Goal: Task Accomplishment & Management: Complete application form

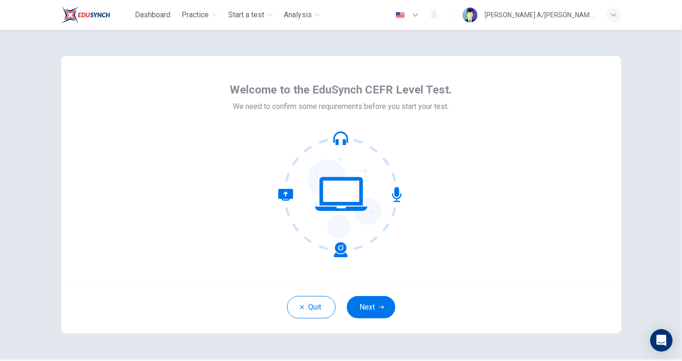
click at [495, 263] on div "Welcome to the EduSynch CEFR Level Test. We need to confirm some requirements b…" at bounding box center [341, 168] width 560 height 224
click at [368, 306] on button "Next" at bounding box center [371, 307] width 49 height 22
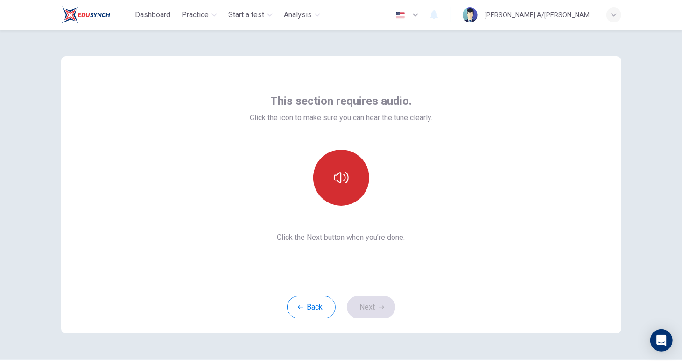
click at [328, 178] on button "button" at bounding box center [341, 177] width 56 height 56
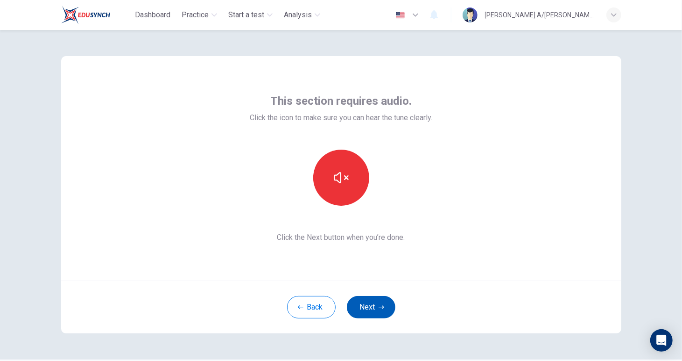
click at [364, 308] on button "Next" at bounding box center [371, 307] width 49 height 22
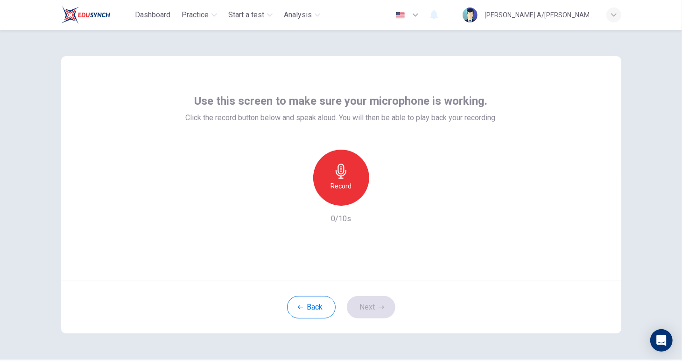
click at [346, 182] on h6 "Record" at bounding box center [341, 185] width 21 height 11
click at [346, 182] on div "Stop" at bounding box center [341, 177] width 56 height 56
click at [380, 201] on icon "button" at bounding box center [384, 197] width 9 height 9
click at [368, 305] on button "Next" at bounding box center [371, 307] width 49 height 22
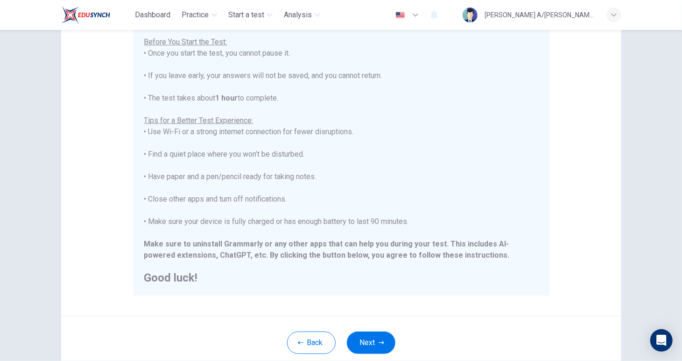
scroll to position [96, 0]
click at [379, 340] on icon "button" at bounding box center [382, 342] width 6 height 6
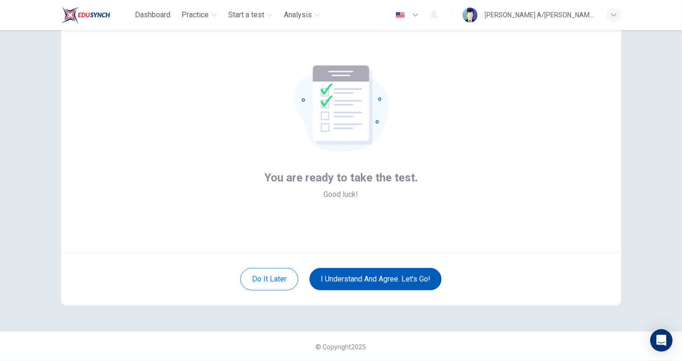
click at [376, 275] on button "I understand and agree. Let’s go!" at bounding box center [376, 279] width 132 height 22
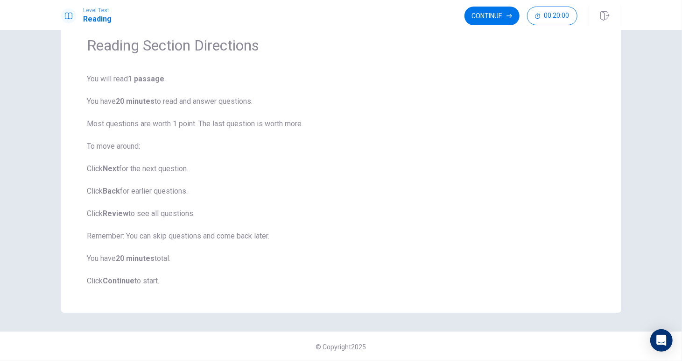
scroll to position [39, 0]
click at [478, 17] on button "Continue" at bounding box center [492, 16] width 55 height 19
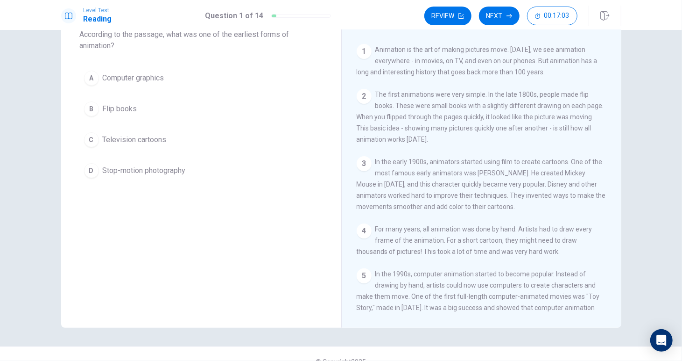
scroll to position [9, 0]
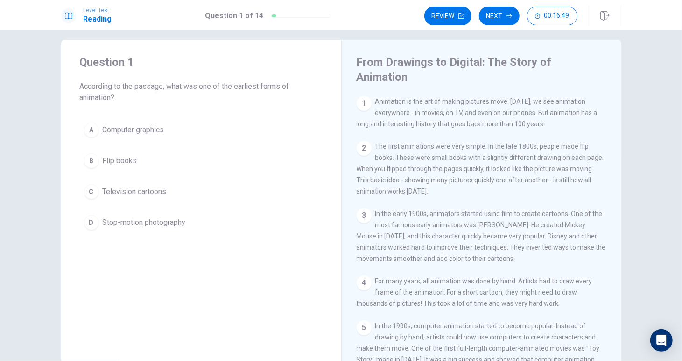
click at [129, 163] on span "Flip books" at bounding box center [120, 160] width 35 height 11
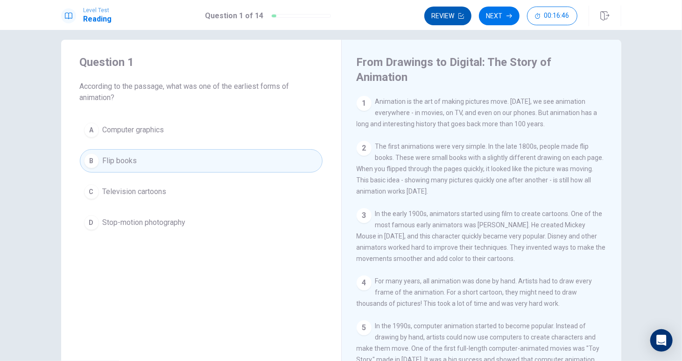
click at [448, 21] on button "Review" at bounding box center [448, 16] width 47 height 19
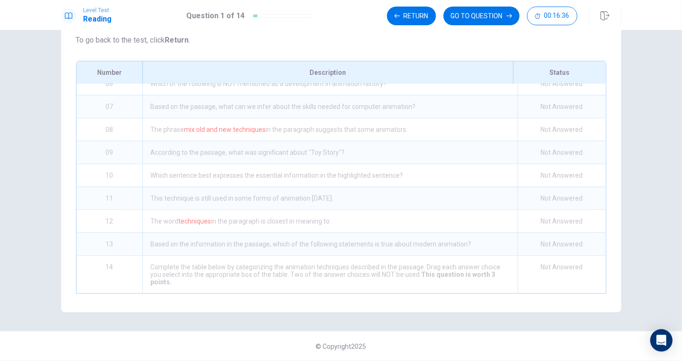
scroll to position [0, 0]
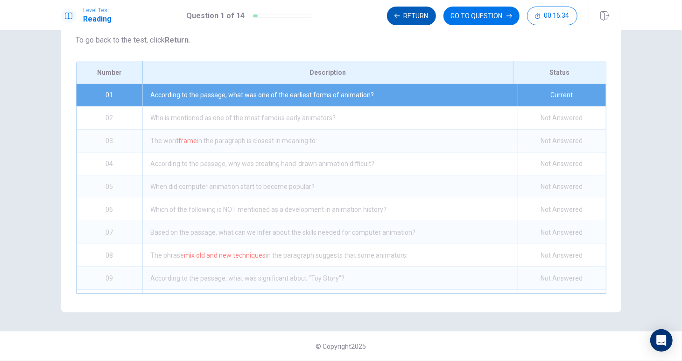
click at [429, 19] on button "Return" at bounding box center [411, 16] width 49 height 19
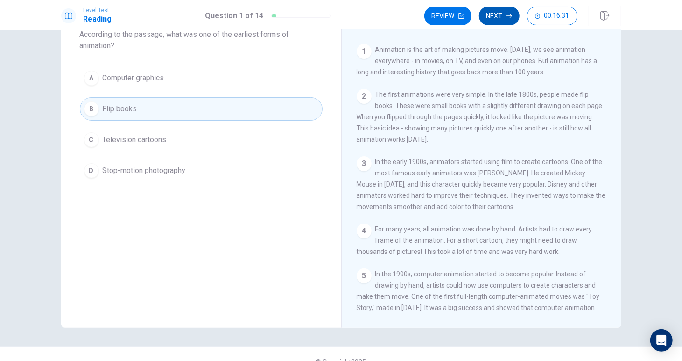
click at [505, 11] on button "Next" at bounding box center [499, 16] width 41 height 19
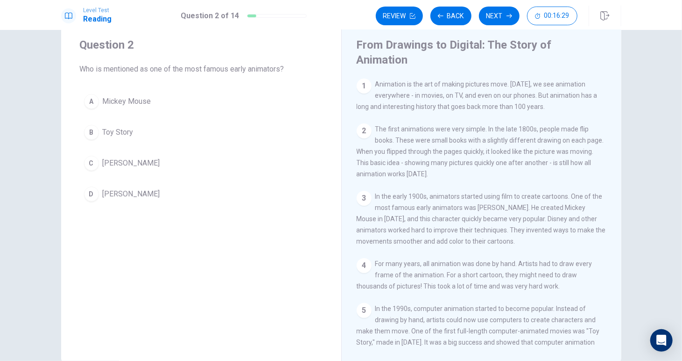
scroll to position [26, 0]
click at [98, 163] on button "C [PERSON_NAME]" at bounding box center [201, 163] width 243 height 23
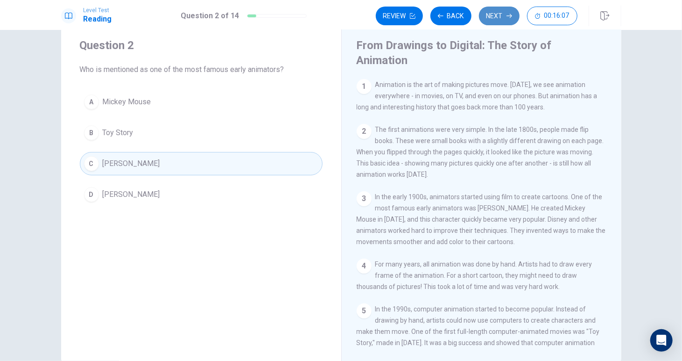
click at [496, 14] on button "Next" at bounding box center [499, 16] width 41 height 19
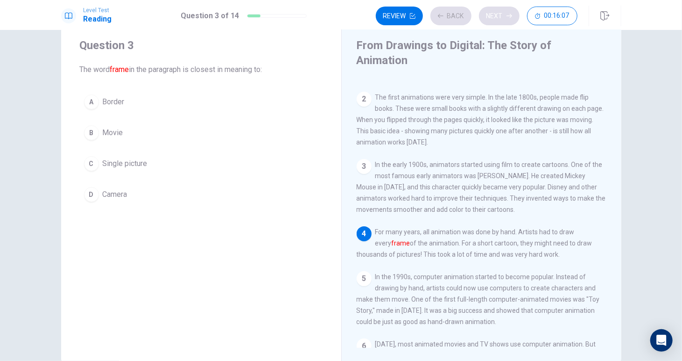
scroll to position [37, 0]
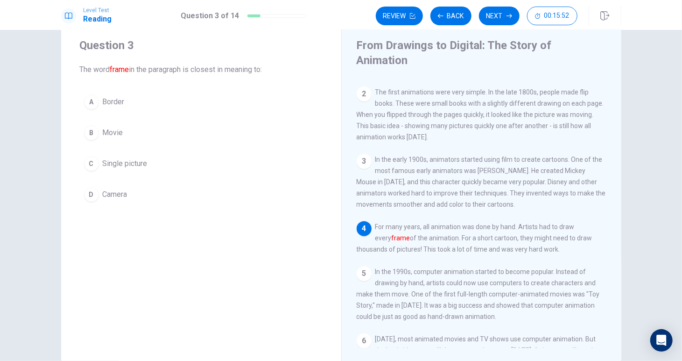
click at [128, 161] on span "Single picture" at bounding box center [125, 163] width 45 height 11
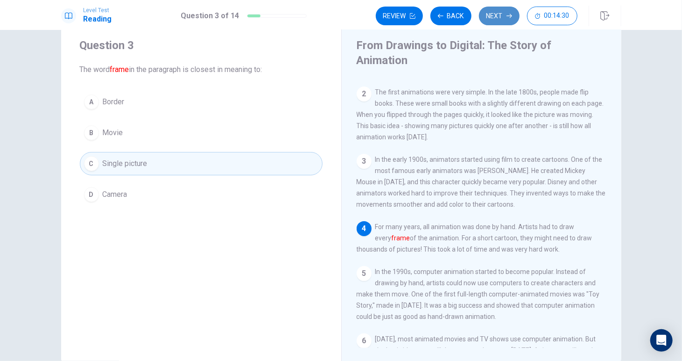
click at [491, 12] on button "Next" at bounding box center [499, 16] width 41 height 19
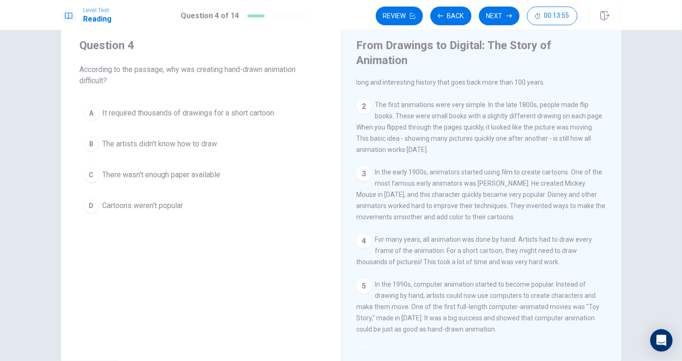
scroll to position [22, 0]
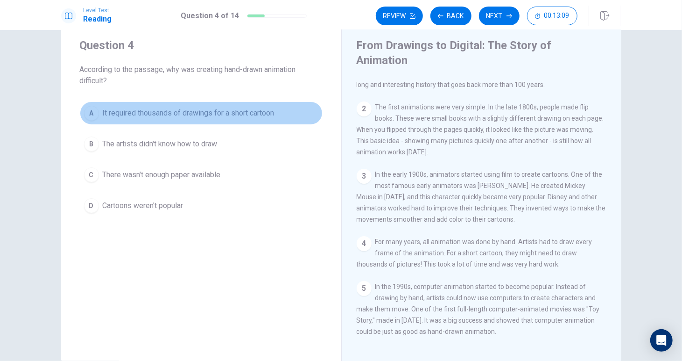
click at [94, 113] on div "A" at bounding box center [91, 113] width 15 height 15
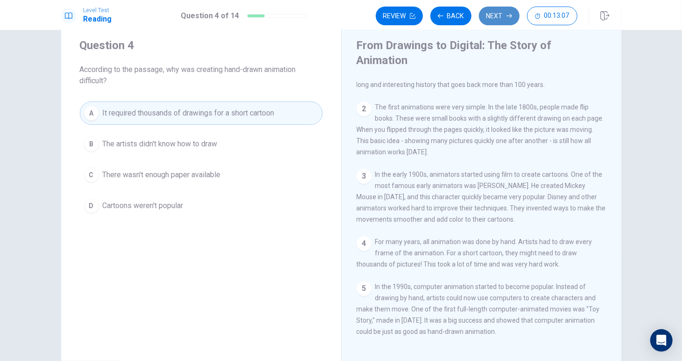
click at [508, 7] on button "Next" at bounding box center [499, 16] width 41 height 19
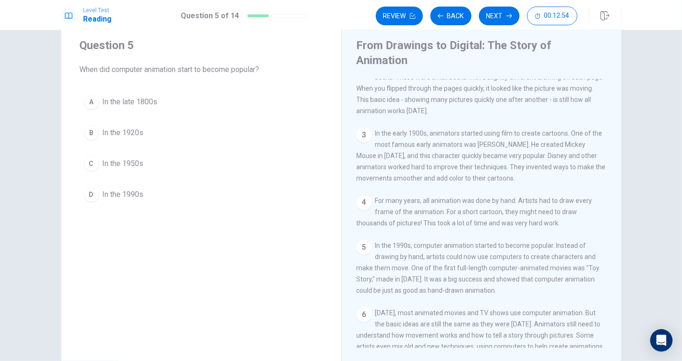
scroll to position [64, 0]
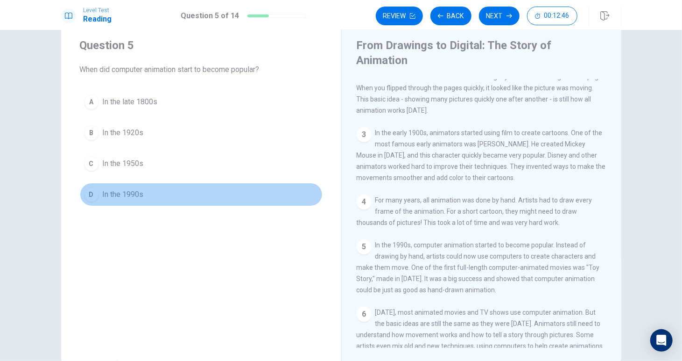
click at [91, 191] on div "D" at bounding box center [91, 194] width 15 height 15
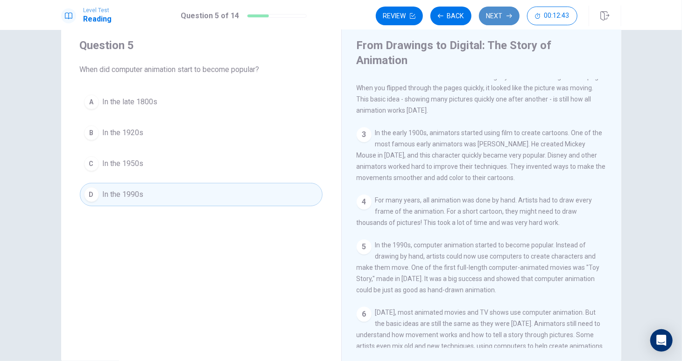
click at [487, 21] on button "Next" at bounding box center [499, 16] width 41 height 19
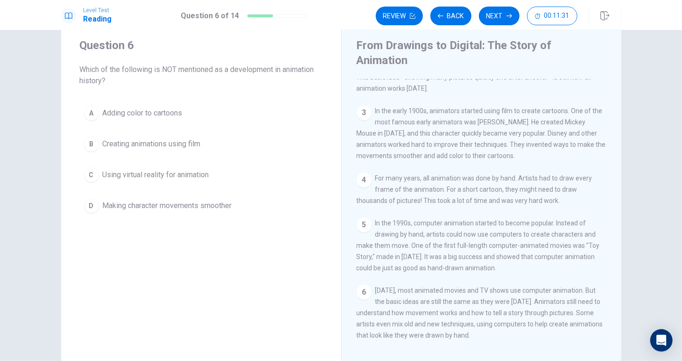
scroll to position [85, 0]
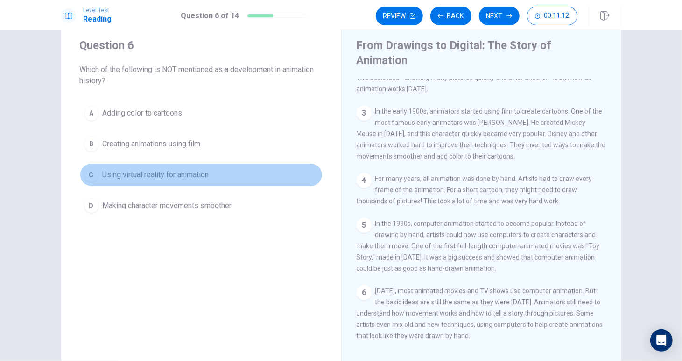
click at [194, 175] on span "Using virtual reality for animation" at bounding box center [156, 174] width 106 height 11
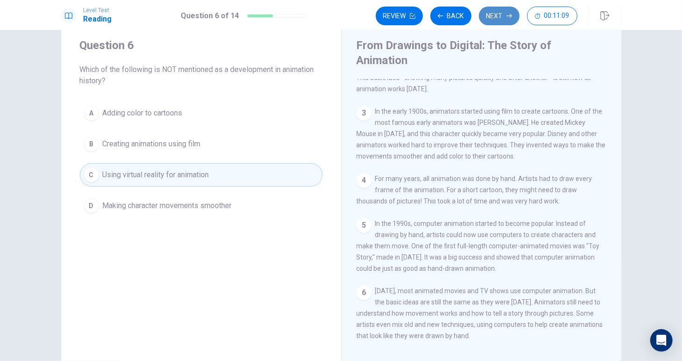
click at [492, 14] on button "Next" at bounding box center [499, 16] width 41 height 19
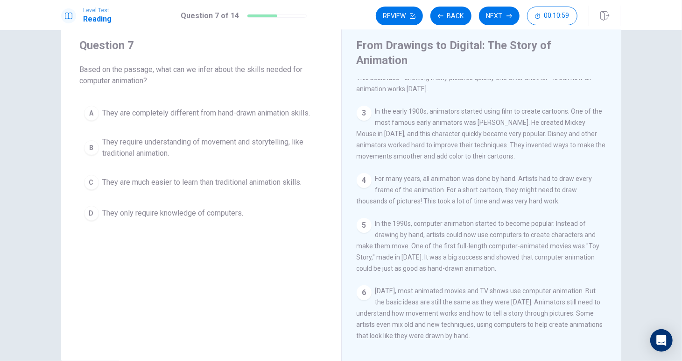
scroll to position [146, 0]
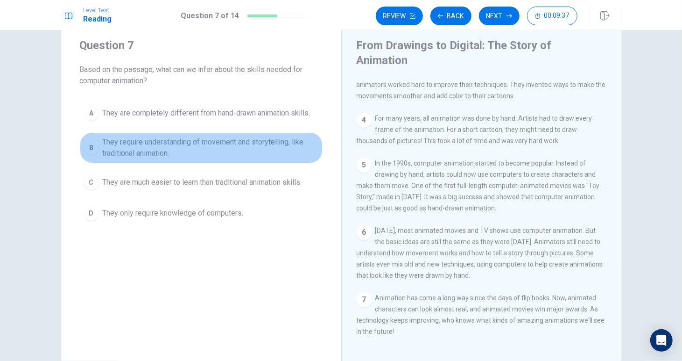
click at [145, 145] on span "They require understanding of movement and storytelling, like traditional anima…" at bounding box center [211, 147] width 216 height 22
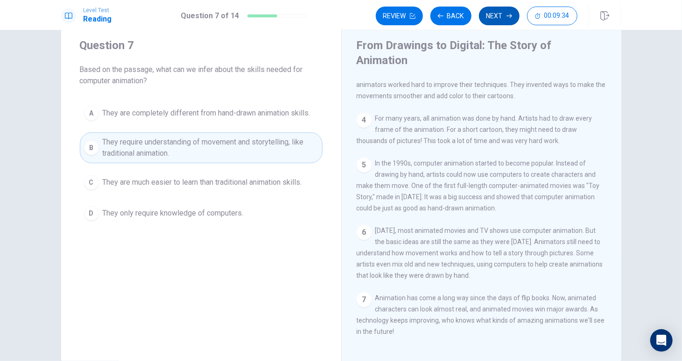
click at [494, 14] on button "Next" at bounding box center [499, 16] width 41 height 19
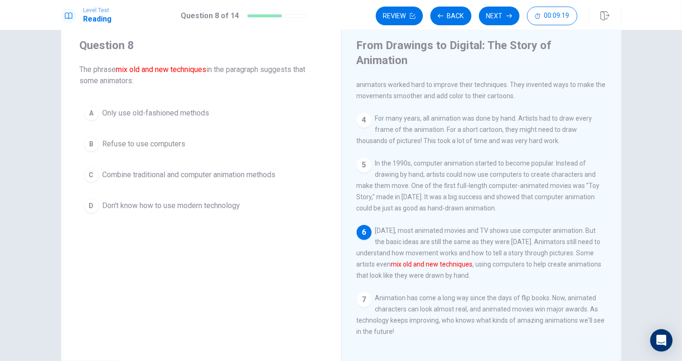
click at [255, 167] on button "C Combine traditional and computer animation methods" at bounding box center [201, 174] width 243 height 23
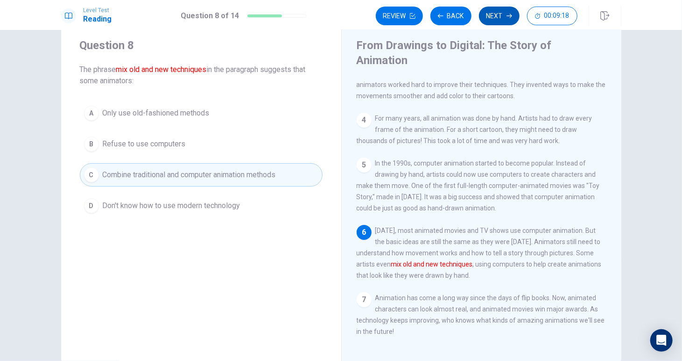
click at [490, 16] on button "Next" at bounding box center [499, 16] width 41 height 19
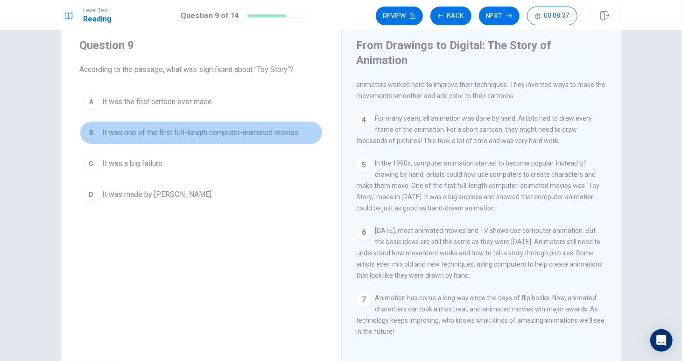
click at [229, 132] on span "It was one of the first full-length computer-animated movies" at bounding box center [201, 132] width 197 height 11
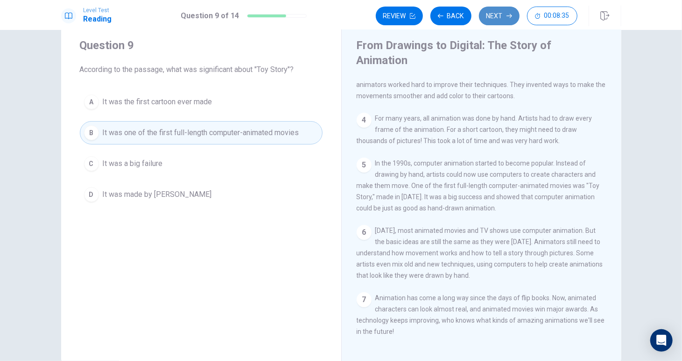
click at [502, 7] on button "Next" at bounding box center [499, 16] width 41 height 19
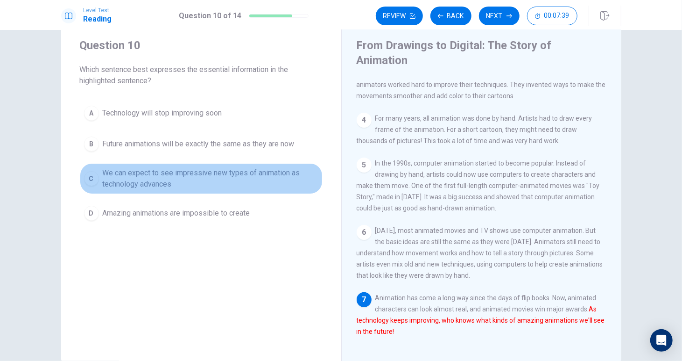
click at [202, 182] on span "We can expect to see impressive new types of animation as technology advances" at bounding box center [211, 178] width 216 height 22
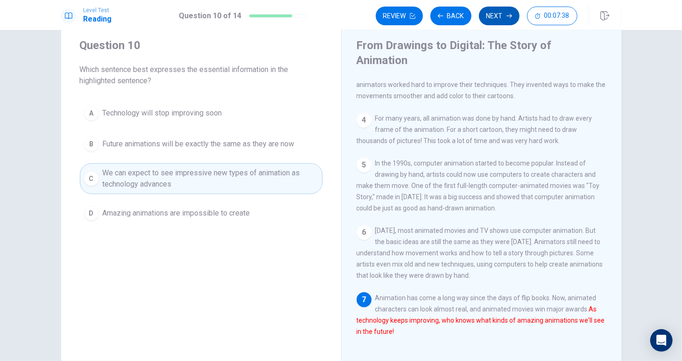
click at [495, 15] on button "Next" at bounding box center [499, 16] width 41 height 19
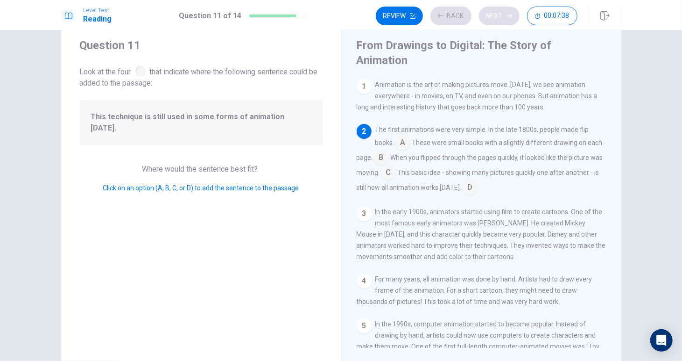
scroll to position [45, 0]
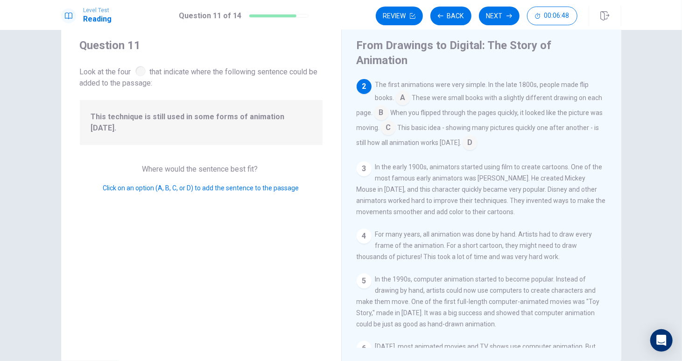
click at [478, 136] on input at bounding box center [470, 143] width 15 height 15
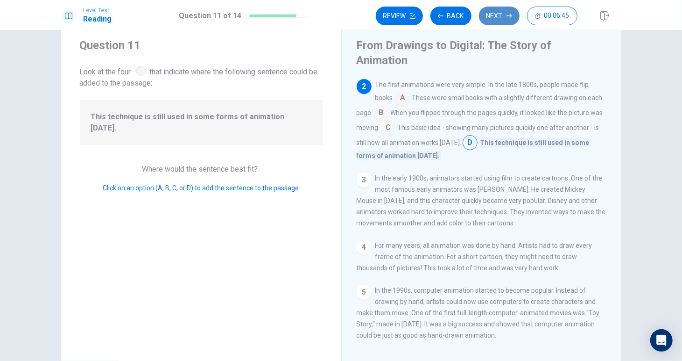
click at [494, 18] on button "Next" at bounding box center [499, 16] width 41 height 19
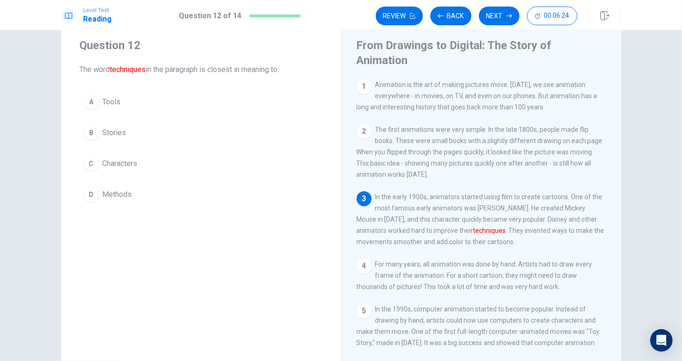
click at [117, 191] on span "Methods" at bounding box center [117, 194] width 29 height 11
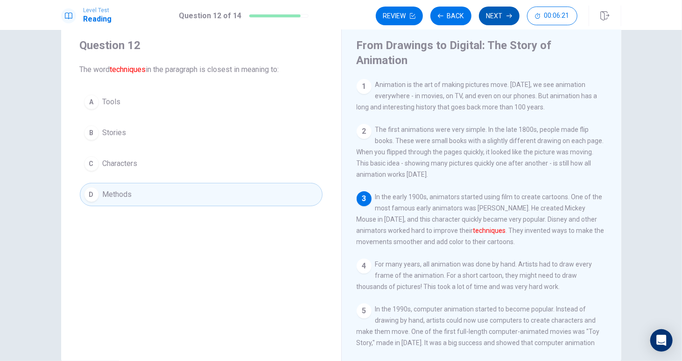
click at [492, 11] on button "Next" at bounding box center [499, 16] width 41 height 19
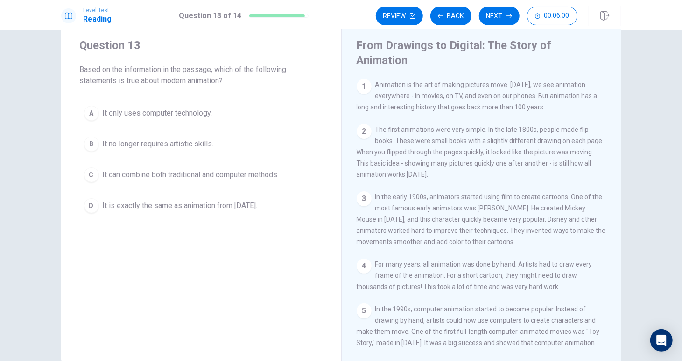
scroll to position [146, 0]
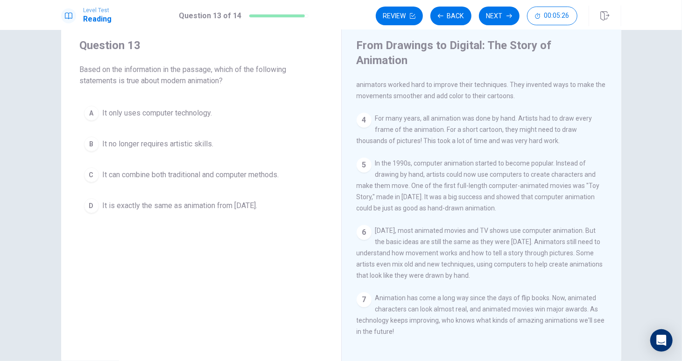
click at [194, 175] on span "It can combine both traditional and computer methods." at bounding box center [191, 174] width 177 height 11
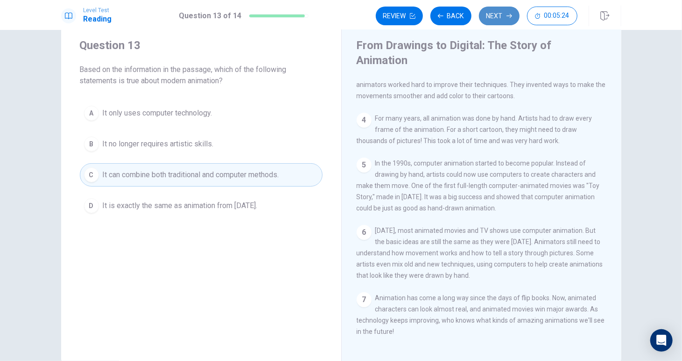
click at [491, 15] on button "Next" at bounding box center [499, 16] width 41 height 19
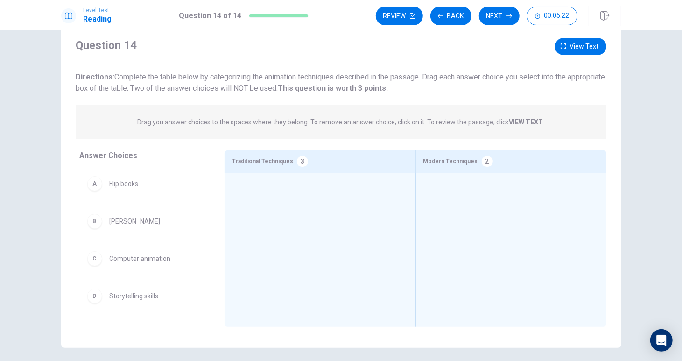
scroll to position [50, 0]
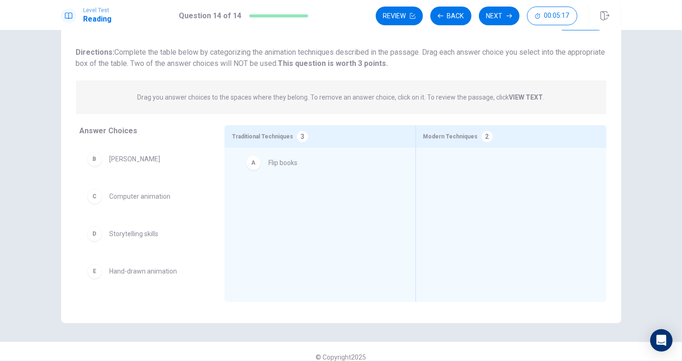
drag, startPoint x: 124, startPoint y: 163, endPoint x: 291, endPoint y: 167, distance: 166.8
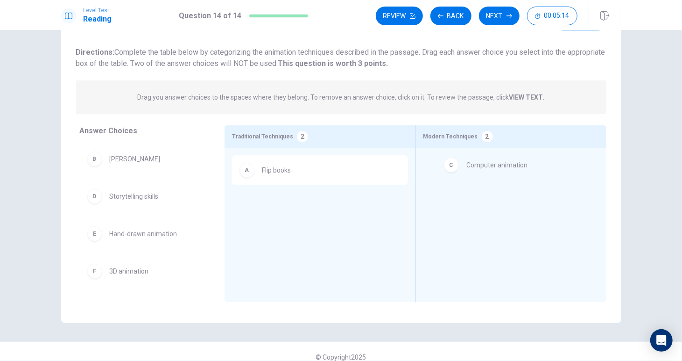
drag, startPoint x: 128, startPoint y: 197, endPoint x: 490, endPoint y: 164, distance: 363.4
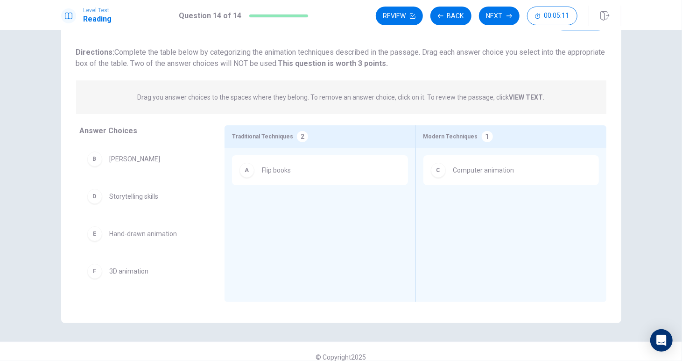
scroll to position [35, 0]
drag, startPoint x: 133, startPoint y: 238, endPoint x: 507, endPoint y: 208, distance: 375.8
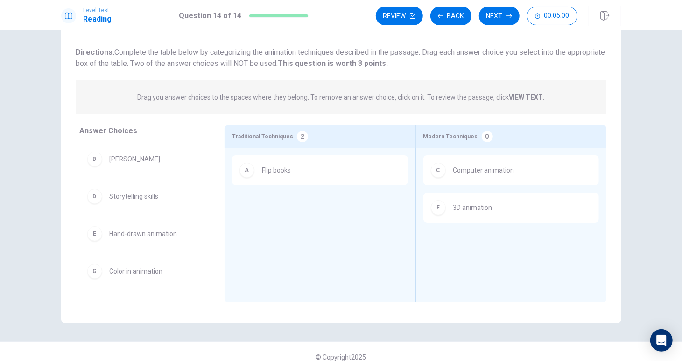
scroll to position [0, 0]
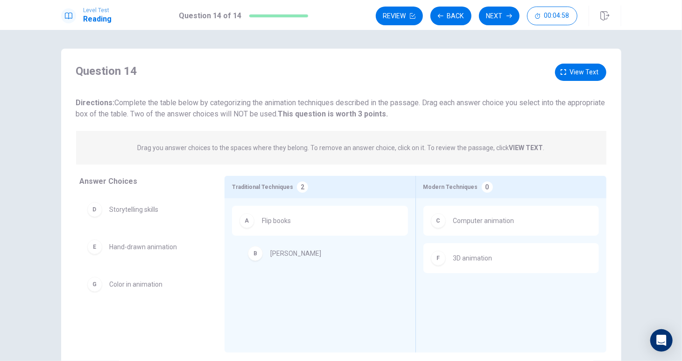
drag, startPoint x: 133, startPoint y: 212, endPoint x: 304, endPoint y: 259, distance: 177.2
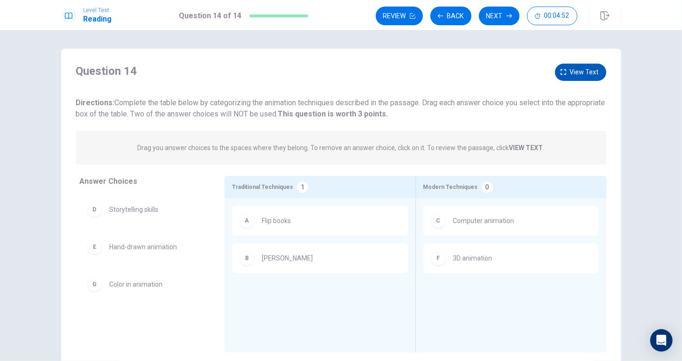
click at [567, 72] on button "View text" at bounding box center [580, 72] width 51 height 17
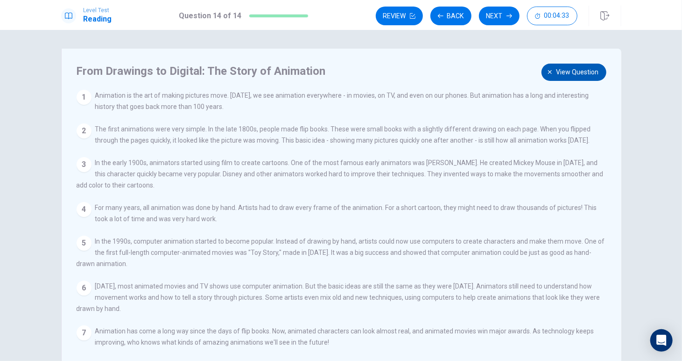
click at [562, 69] on span "View question" at bounding box center [578, 72] width 43 height 12
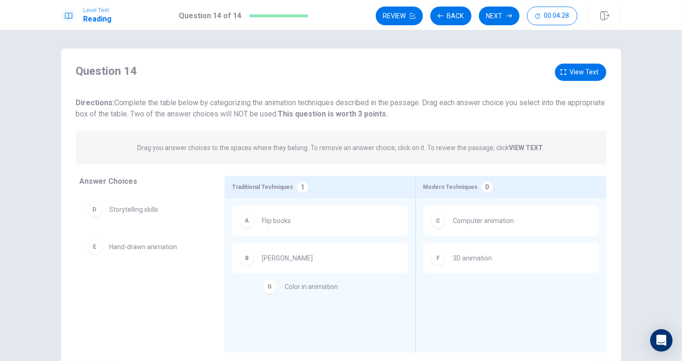
drag, startPoint x: 123, startPoint y: 288, endPoint x: 313, endPoint y: 290, distance: 189.6
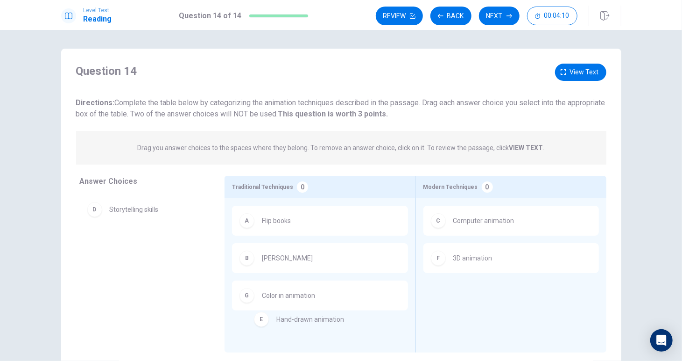
drag, startPoint x: 142, startPoint y: 248, endPoint x: 315, endPoint y: 320, distance: 187.5
drag, startPoint x: 161, startPoint y: 249, endPoint x: 359, endPoint y: 362, distance: 227.8
drag, startPoint x: 164, startPoint y: 249, endPoint x: 350, endPoint y: 326, distance: 201.1
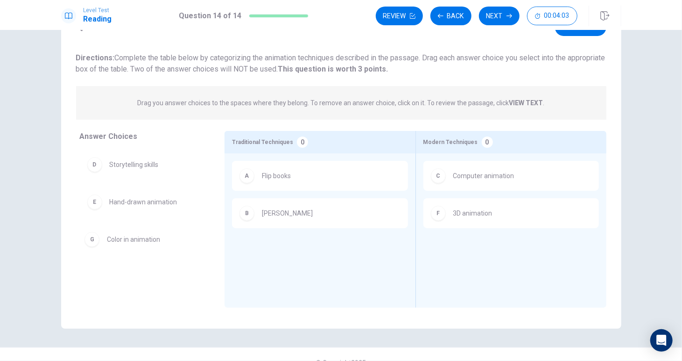
drag, startPoint x: 321, startPoint y: 253, endPoint x: 153, endPoint y: 240, distance: 168.7
drag, startPoint x: 151, startPoint y: 207, endPoint x: 312, endPoint y: 259, distance: 169.3
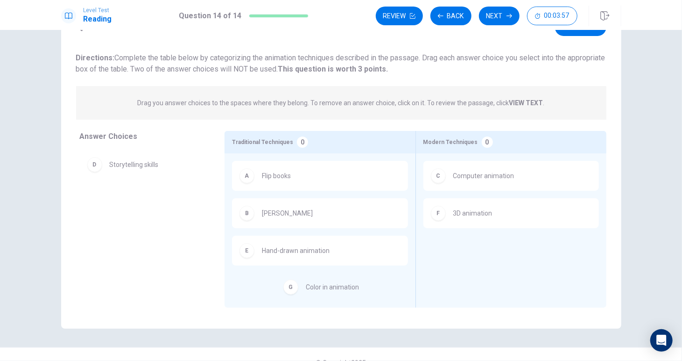
drag, startPoint x: 123, startPoint y: 204, endPoint x: 326, endPoint y: 290, distance: 219.6
click at [579, 31] on span "View text" at bounding box center [584, 27] width 29 height 12
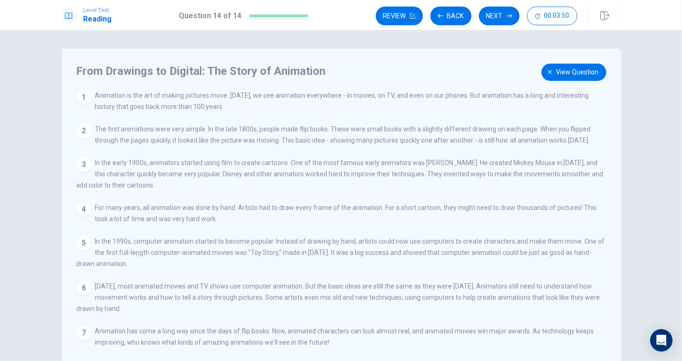
scroll to position [0, 0]
click at [590, 73] on span "View question" at bounding box center [578, 72] width 43 height 12
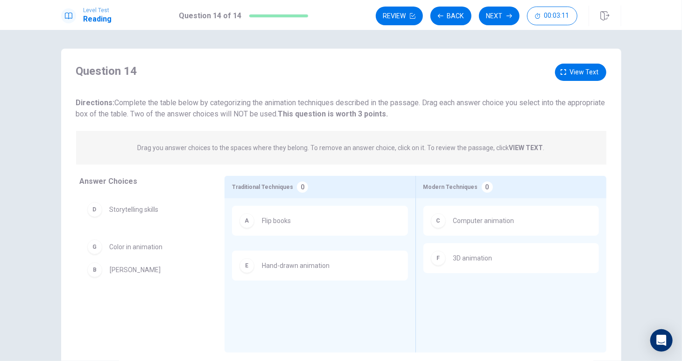
drag, startPoint x: 298, startPoint y: 261, endPoint x: 135, endPoint y: 277, distance: 163.8
drag, startPoint x: 137, startPoint y: 250, endPoint x: 150, endPoint y: 251, distance: 13.6
drag, startPoint x: 142, startPoint y: 278, endPoint x: 314, endPoint y: 282, distance: 172.4
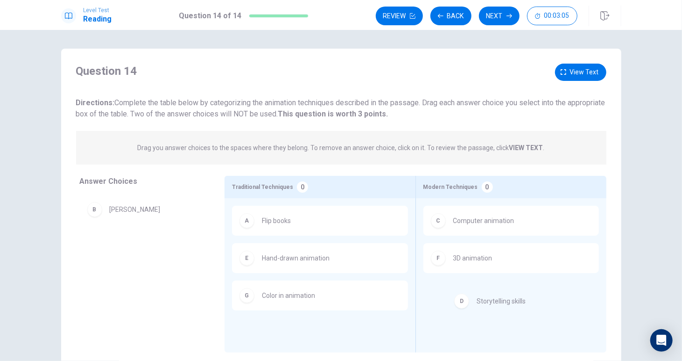
drag, startPoint x: 142, startPoint y: 250, endPoint x: 518, endPoint y: 305, distance: 379.5
drag, startPoint x: 151, startPoint y: 251, endPoint x: 510, endPoint y: 292, distance: 361.5
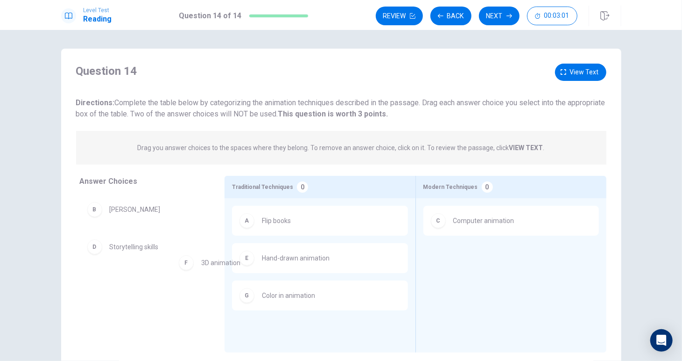
drag, startPoint x: 459, startPoint y: 257, endPoint x: 129, endPoint y: 274, distance: 329.7
drag, startPoint x: 127, startPoint y: 253, endPoint x: 511, endPoint y: 264, distance: 384.6
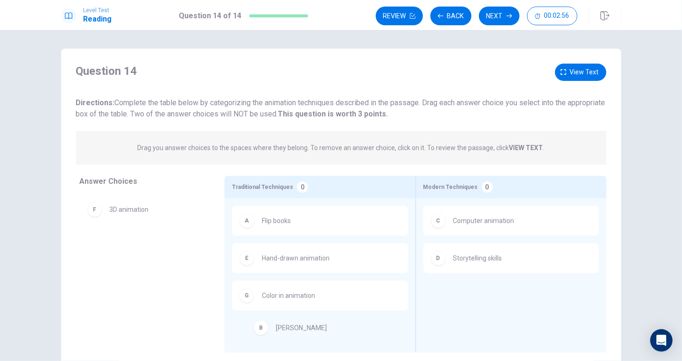
drag, startPoint x: 142, startPoint y: 207, endPoint x: 313, endPoint y: 328, distance: 209.5
drag, startPoint x: 123, startPoint y: 250, endPoint x: 479, endPoint y: 293, distance: 358.0
drag, startPoint x: 106, startPoint y: 214, endPoint x: 487, endPoint y: 294, distance: 389.0
drag, startPoint x: 106, startPoint y: 209, endPoint x: 268, endPoint y: 322, distance: 198.0
click at [580, 76] on span "View text" at bounding box center [584, 72] width 29 height 12
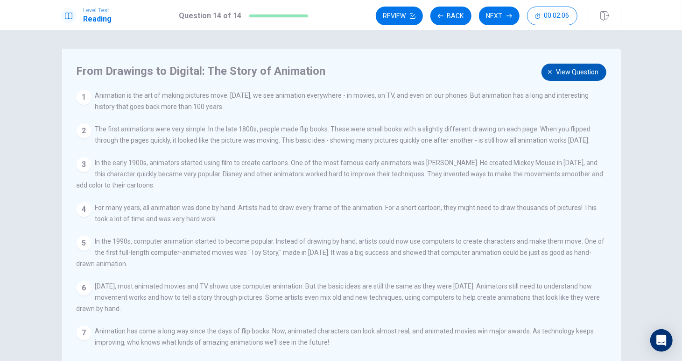
click at [567, 70] on span "View question" at bounding box center [578, 72] width 43 height 12
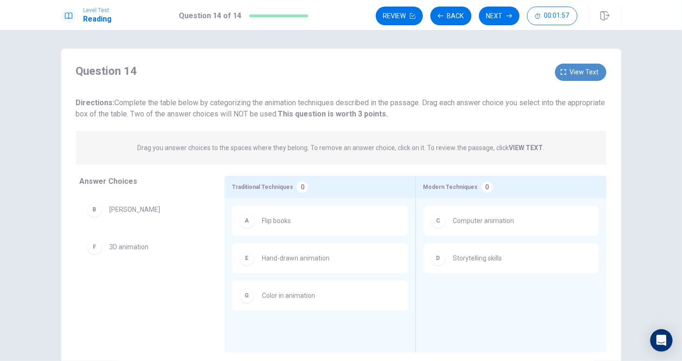
click at [566, 77] on button "View text" at bounding box center [580, 72] width 51 height 17
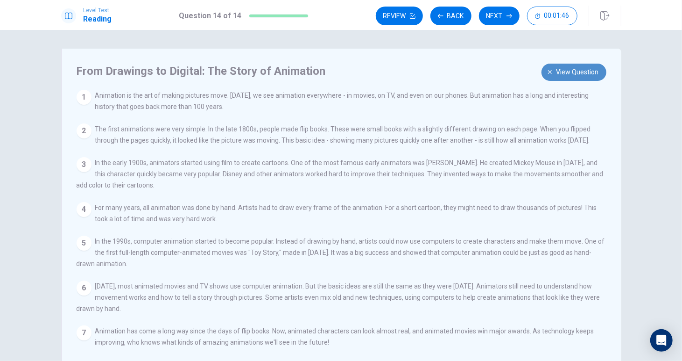
click at [576, 64] on button "View question" at bounding box center [574, 72] width 65 height 17
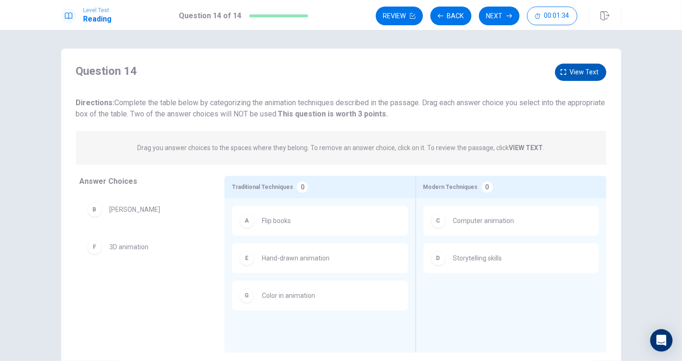
click at [572, 72] on span "View text" at bounding box center [584, 72] width 29 height 12
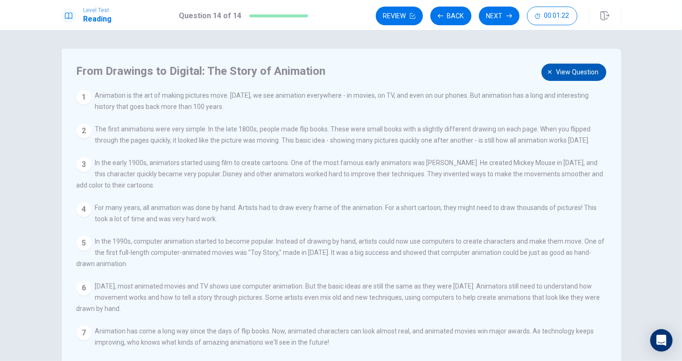
click at [582, 75] on span "View question" at bounding box center [578, 72] width 43 height 12
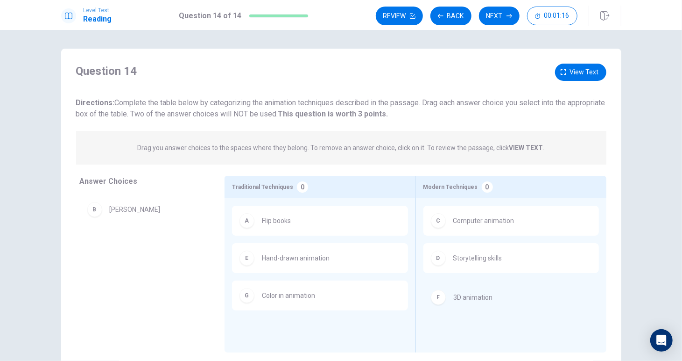
drag, startPoint x: 154, startPoint y: 253, endPoint x: 505, endPoint y: 307, distance: 355.9
drag, startPoint x: 114, startPoint y: 212, endPoint x: 499, endPoint y: 305, distance: 395.9
click at [504, 15] on button "Next" at bounding box center [499, 16] width 41 height 19
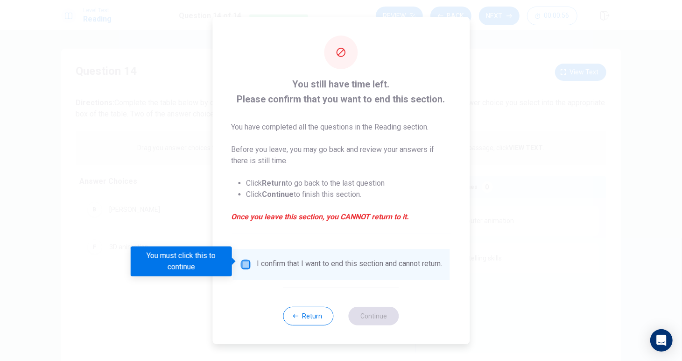
click at [243, 261] on input "You must click this to continue" at bounding box center [245, 264] width 11 height 11
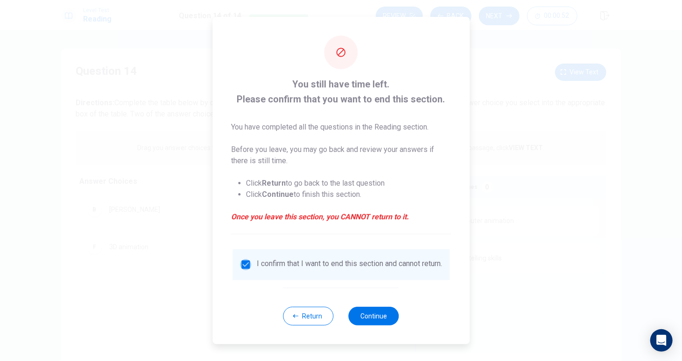
click at [243, 264] on input "checkbox" at bounding box center [245, 264] width 11 height 11
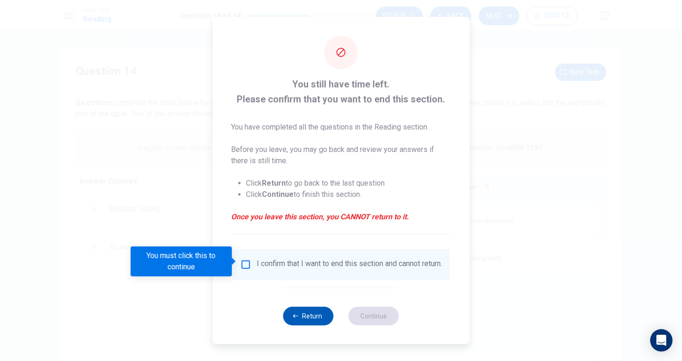
click at [299, 314] on button "Return" at bounding box center [309, 315] width 50 height 19
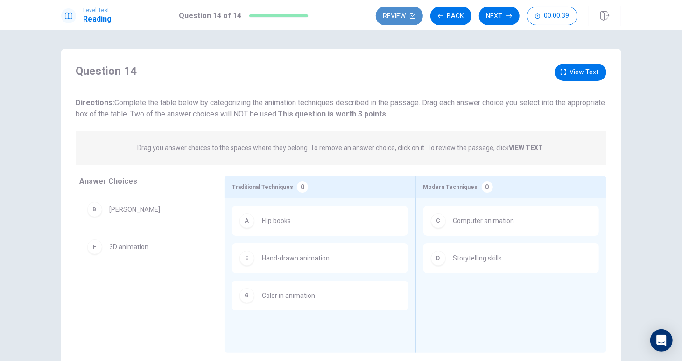
click at [396, 19] on button "Review" at bounding box center [399, 16] width 47 height 19
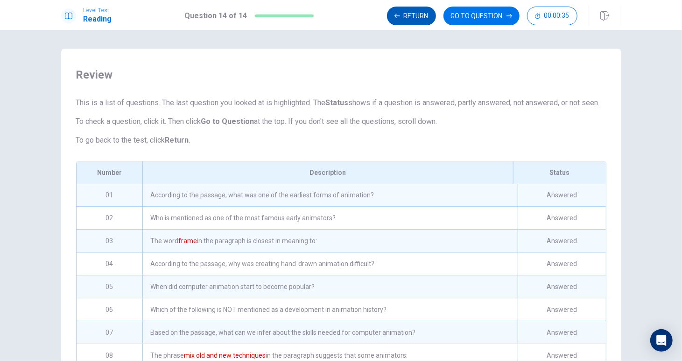
click at [428, 15] on button "Return" at bounding box center [411, 16] width 49 height 19
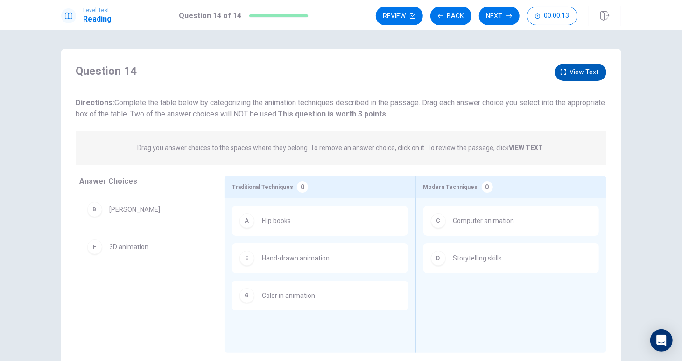
click at [571, 65] on button "View text" at bounding box center [580, 72] width 51 height 17
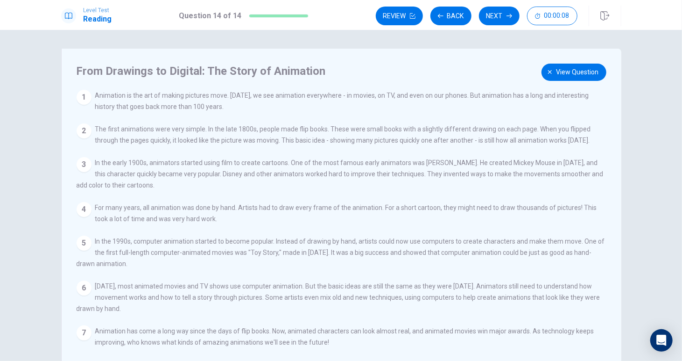
click at [546, 67] on button "View question" at bounding box center [574, 72] width 65 height 17
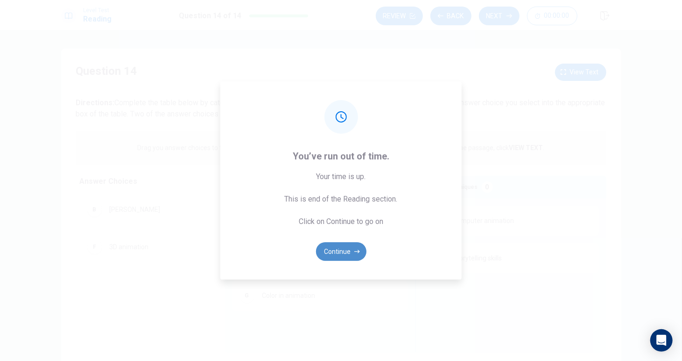
click at [347, 253] on button "Continue" at bounding box center [341, 251] width 50 height 19
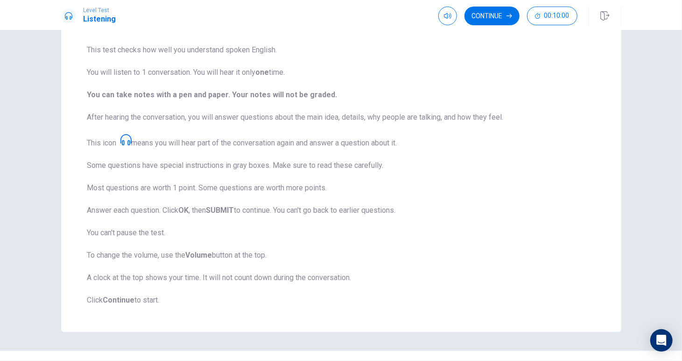
scroll to position [69, 0]
click at [450, 16] on icon "button" at bounding box center [447, 16] width 7 height 6
click at [507, 279] on span "This test checks how well you understand spoken English. You will listen to 1 c…" at bounding box center [341, 175] width 508 height 261
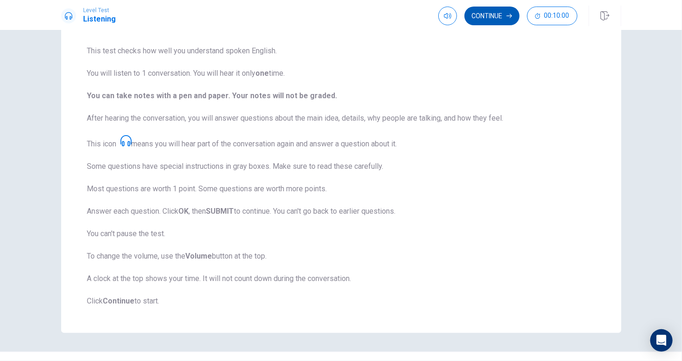
click at [496, 17] on button "Continue" at bounding box center [492, 16] width 55 height 19
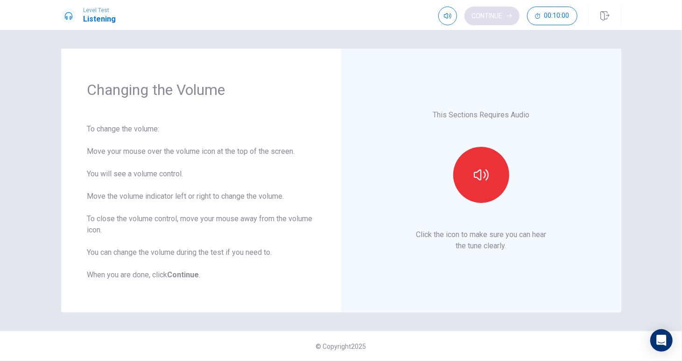
scroll to position [0, 0]
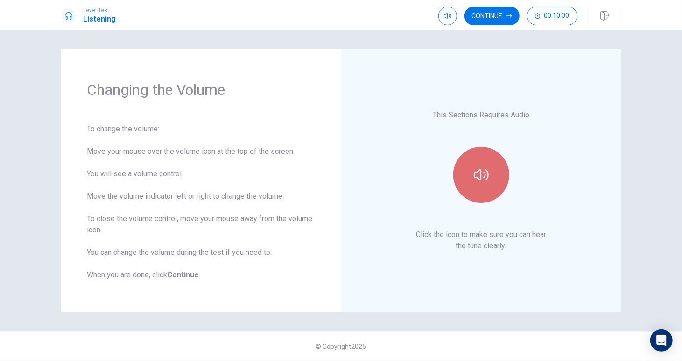
click at [486, 182] on icon "button" at bounding box center [481, 174] width 15 height 15
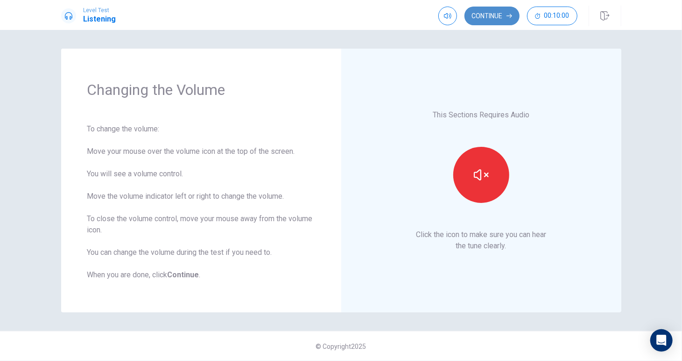
click at [489, 18] on button "Continue" at bounding box center [492, 16] width 55 height 19
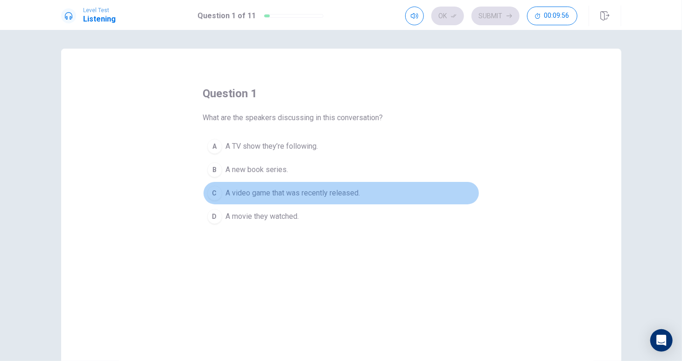
click at [334, 193] on span "A video game that was recently released." at bounding box center [293, 192] width 135 height 11
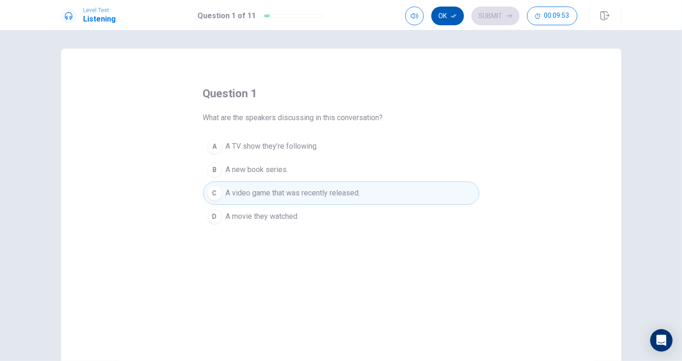
click at [449, 18] on button "Ok" at bounding box center [448, 16] width 33 height 19
click at [489, 17] on button "Submit" at bounding box center [496, 16] width 48 height 19
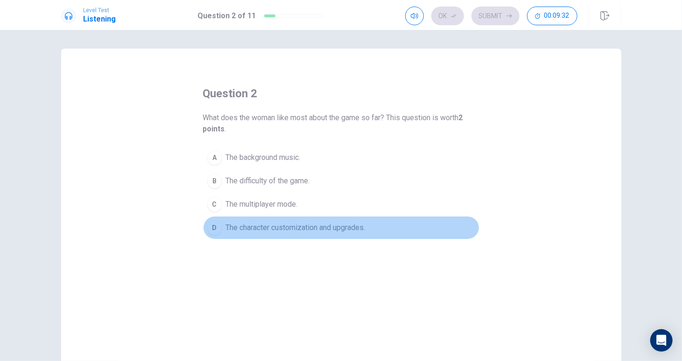
click at [333, 227] on span "The character customization and upgrades." at bounding box center [296, 227] width 140 height 11
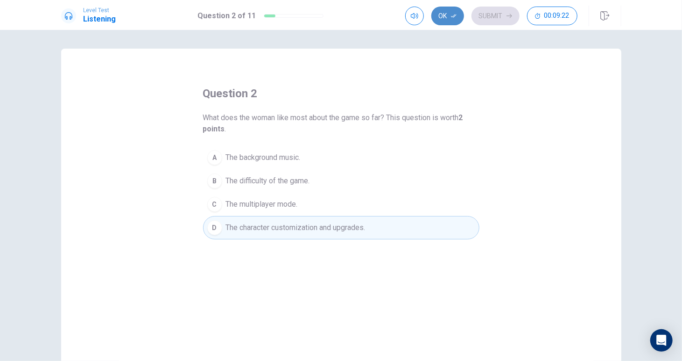
click at [447, 18] on button "Ok" at bounding box center [448, 16] width 33 height 19
click at [490, 14] on button "Submit" at bounding box center [496, 16] width 48 height 19
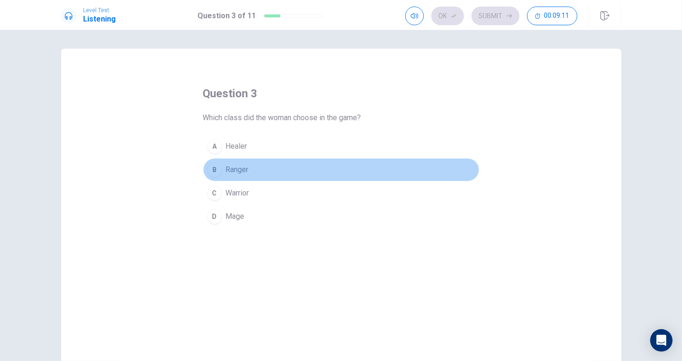
click at [217, 171] on div "B" at bounding box center [214, 169] width 15 height 15
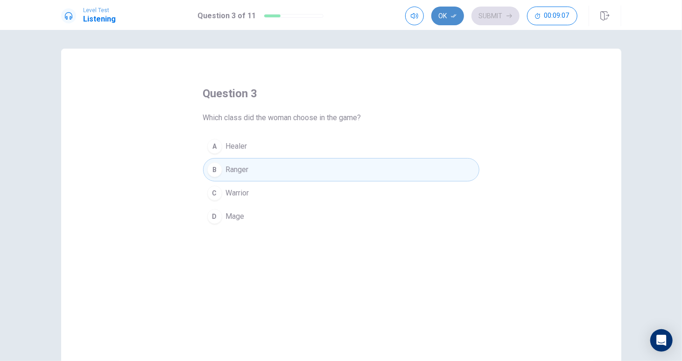
click at [450, 7] on button "Ok" at bounding box center [448, 16] width 33 height 19
click at [487, 19] on button "Submit" at bounding box center [496, 16] width 48 height 19
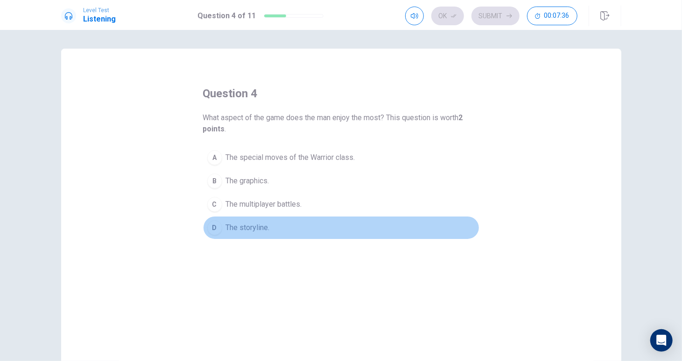
click at [238, 222] on span "The storyline." at bounding box center [248, 227] width 44 height 11
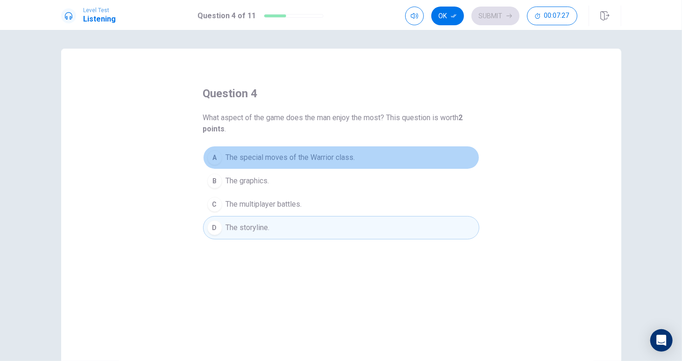
click at [322, 149] on button "A The special moves of the Warrior class." at bounding box center [341, 157] width 277 height 23
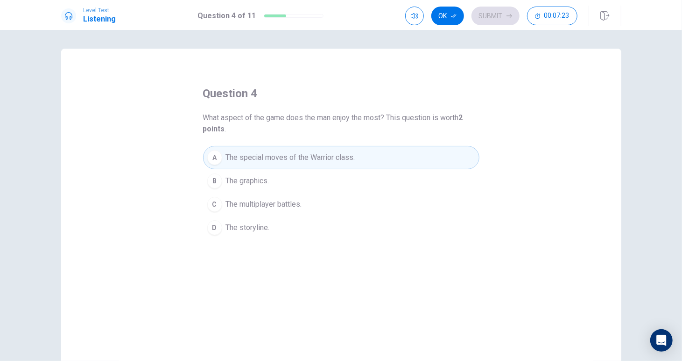
click at [268, 177] on button "B The graphics." at bounding box center [341, 180] width 277 height 23
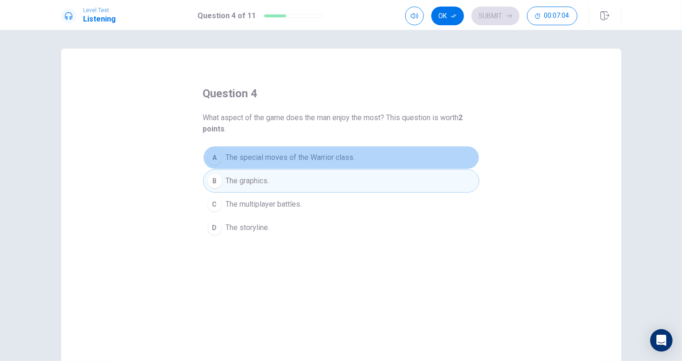
click at [351, 162] on span "The special moves of the Warrior class." at bounding box center [290, 157] width 129 height 11
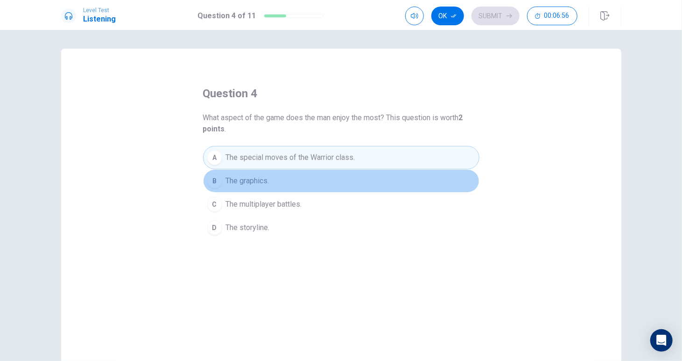
click at [258, 177] on span "The graphics." at bounding box center [247, 180] width 43 height 11
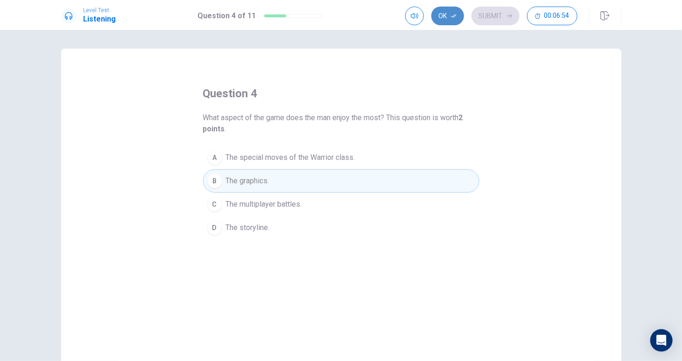
click at [448, 18] on button "Ok" at bounding box center [448, 16] width 33 height 19
click at [482, 20] on button "Submit" at bounding box center [496, 16] width 48 height 19
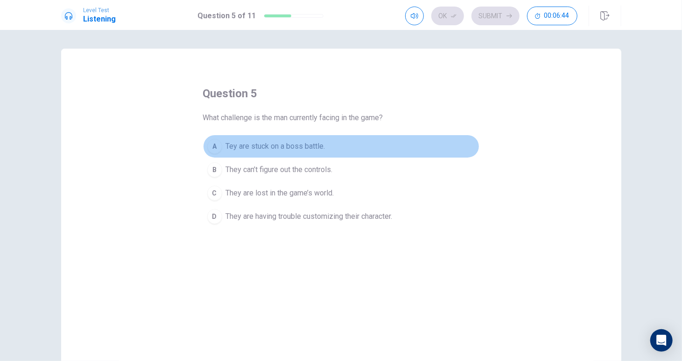
click at [312, 144] on span "Tey are stuck on a boss battle." at bounding box center [275, 146] width 99 height 11
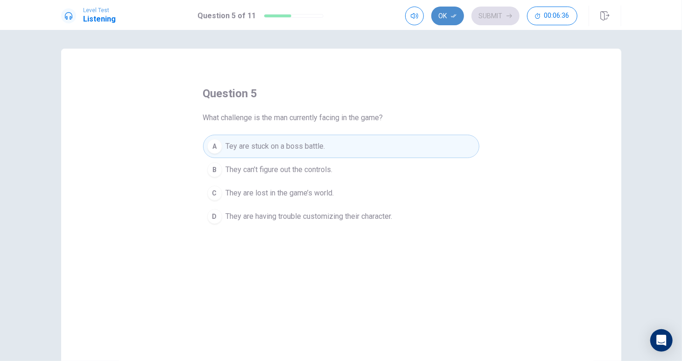
click at [448, 18] on button "Ok" at bounding box center [448, 16] width 33 height 19
click at [489, 19] on button "Submit" at bounding box center [496, 16] width 48 height 19
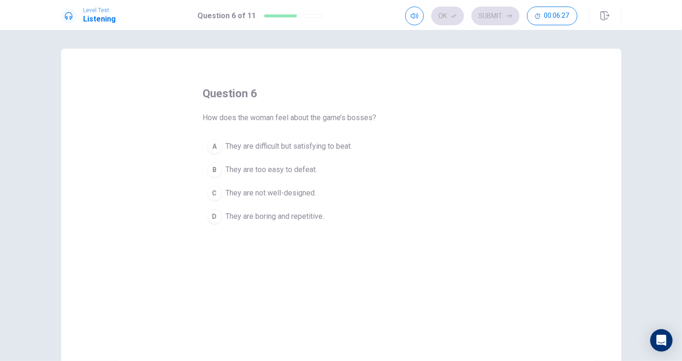
click at [339, 142] on span "They are difficult but satisfying to beat." at bounding box center [289, 146] width 127 height 11
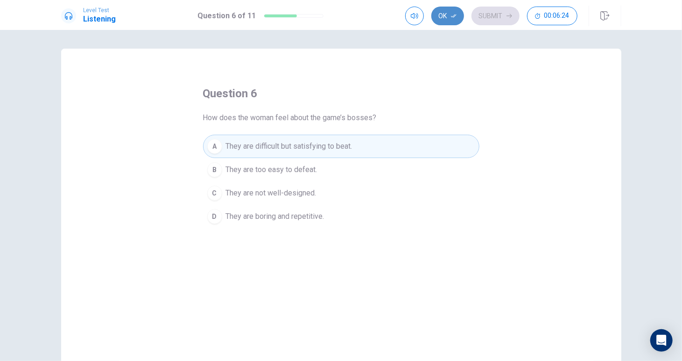
click at [442, 16] on button "Ok" at bounding box center [448, 16] width 33 height 19
click at [478, 15] on button "Submit" at bounding box center [496, 16] width 48 height 19
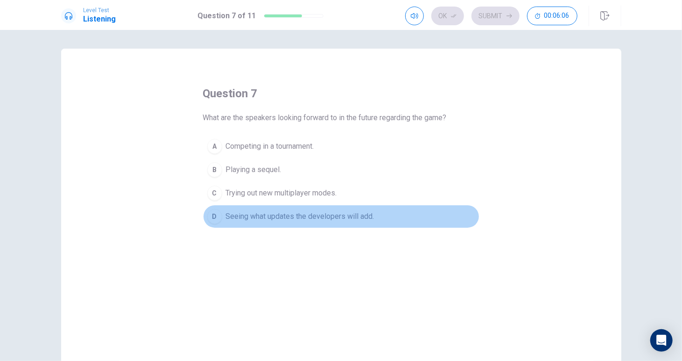
click at [336, 217] on span "Seeing what updates the developers will add." at bounding box center [300, 216] width 149 height 11
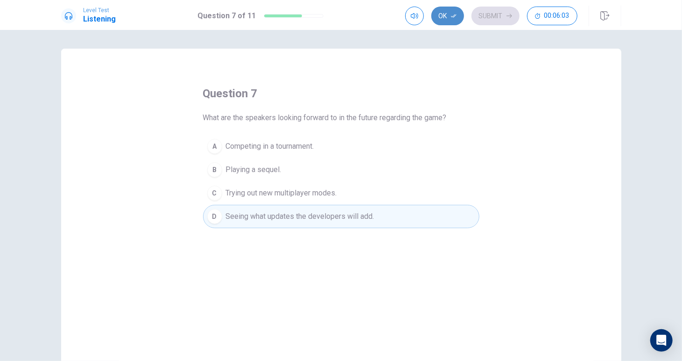
click at [448, 17] on button "Ok" at bounding box center [448, 16] width 33 height 19
click at [486, 14] on button "Submit" at bounding box center [496, 16] width 48 height 19
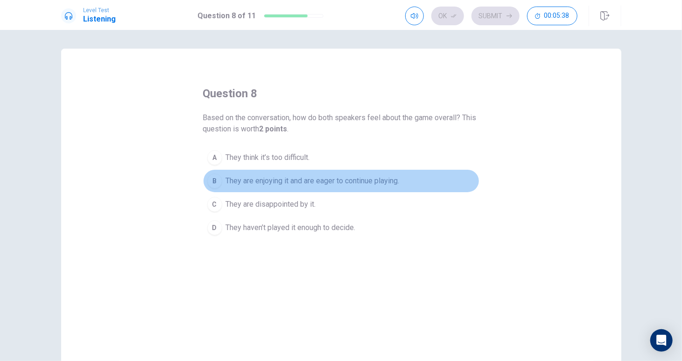
click at [340, 184] on span "They are enjoying it and are eager to continue playing." at bounding box center [313, 180] width 174 height 11
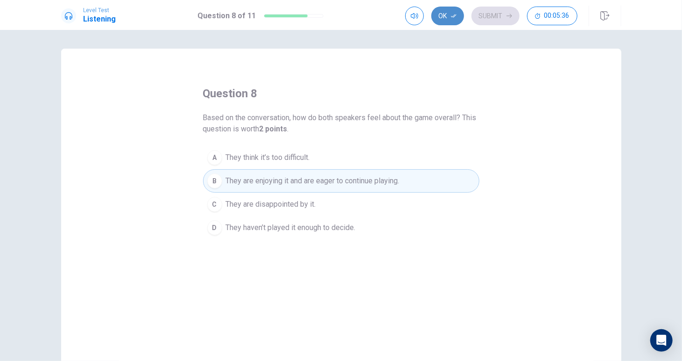
click at [448, 16] on button "Ok" at bounding box center [448, 16] width 33 height 19
click at [495, 16] on button "Submit" at bounding box center [496, 16] width 48 height 19
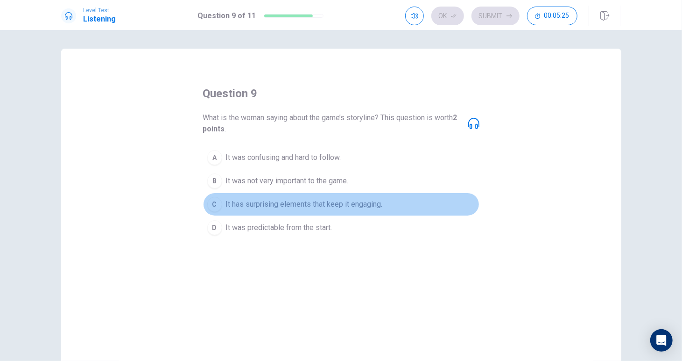
click at [317, 199] on span "It has surprising elements that keep it engaging." at bounding box center [304, 204] width 157 height 11
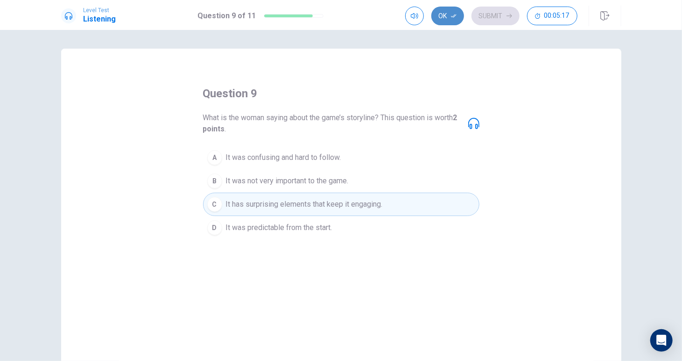
click at [451, 14] on icon "button" at bounding box center [454, 16] width 6 height 6
click at [487, 14] on button "Submit" at bounding box center [496, 16] width 48 height 19
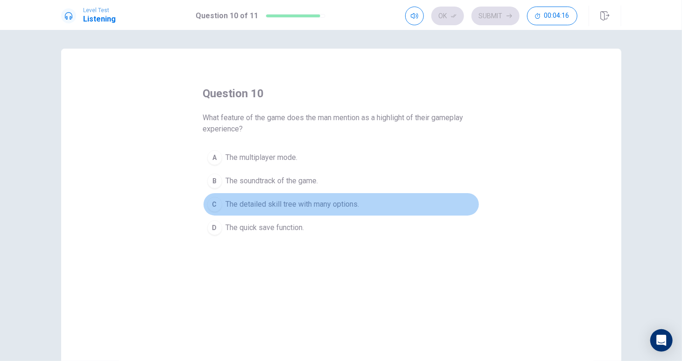
click at [246, 199] on span "The detailed skill tree with many options." at bounding box center [293, 204] width 134 height 11
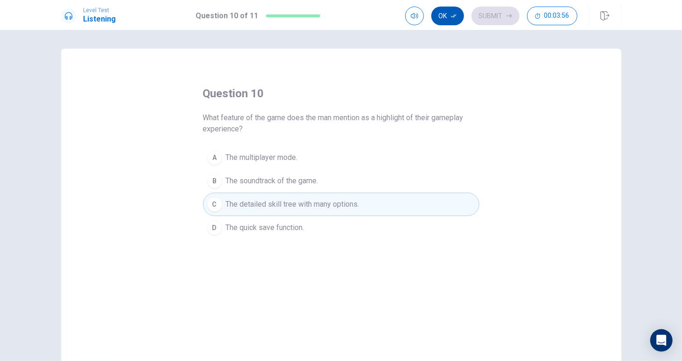
click at [449, 19] on button "Ok" at bounding box center [448, 16] width 33 height 19
click at [477, 15] on button "Submit" at bounding box center [496, 16] width 48 height 19
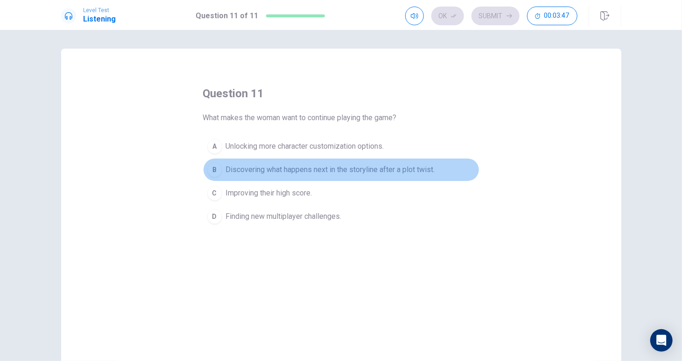
click at [356, 170] on span "Discovering what happens next in the storyline after a plot twist." at bounding box center [330, 169] width 209 height 11
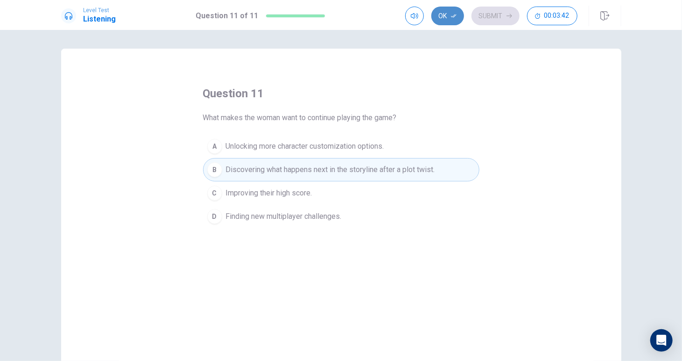
click at [448, 20] on button "Ok" at bounding box center [448, 16] width 33 height 19
click at [495, 12] on button "Submit" at bounding box center [496, 16] width 48 height 19
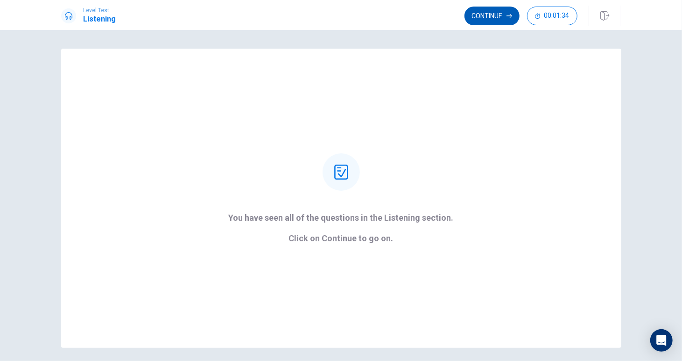
click at [496, 11] on button "Continue" at bounding box center [492, 16] width 55 height 19
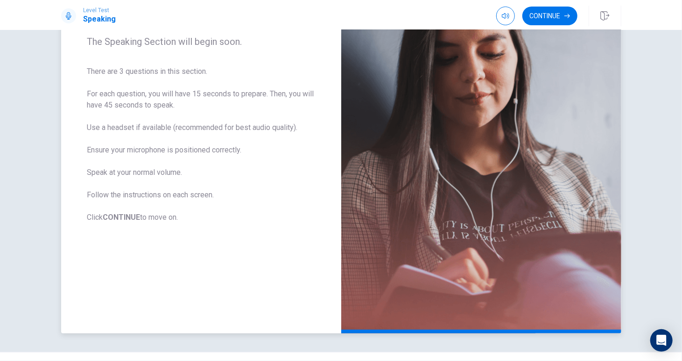
scroll to position [123, 0]
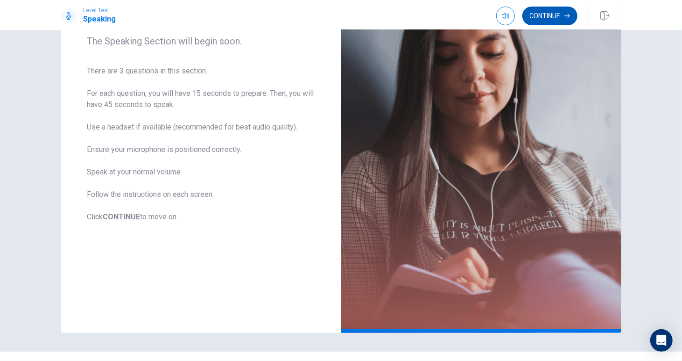
click at [542, 15] on button "Continue" at bounding box center [550, 16] width 55 height 19
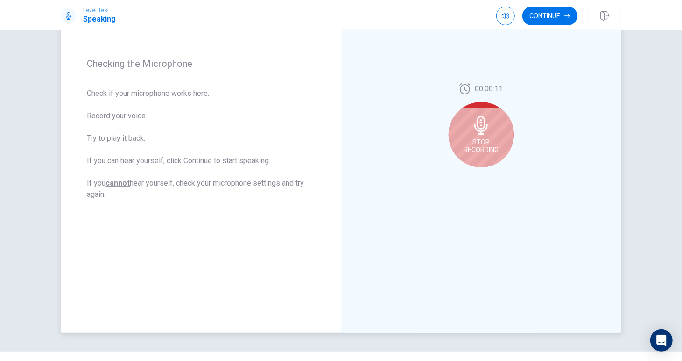
click at [490, 115] on div "Stop Recording" at bounding box center [481, 134] width 65 height 65
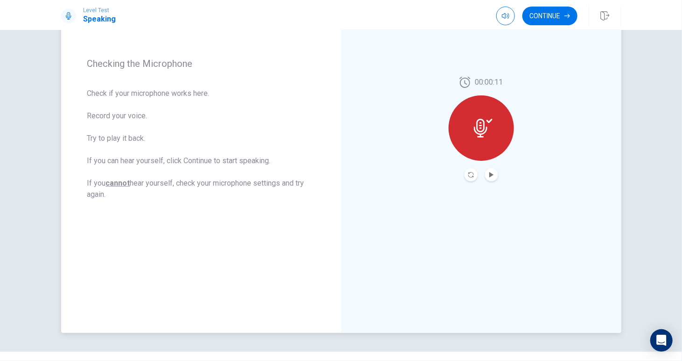
click at [490, 170] on button "Play Audio" at bounding box center [491, 174] width 13 height 13
click at [468, 177] on button "Record Again" at bounding box center [471, 174] width 13 height 13
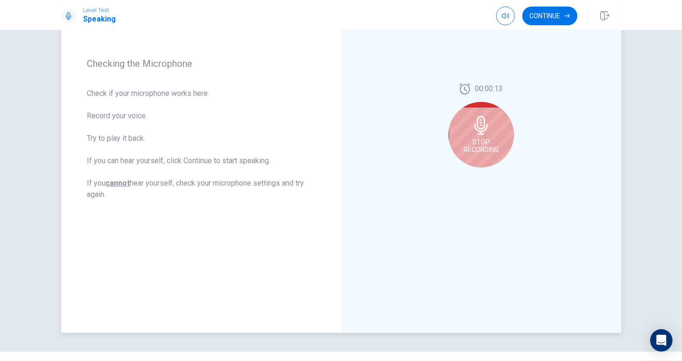
click at [475, 143] on span "Stop Recording" at bounding box center [481, 145] width 35 height 15
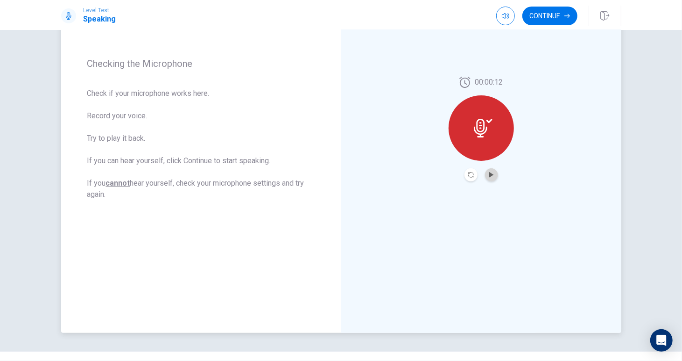
click at [489, 178] on button "Play Audio" at bounding box center [491, 174] width 13 height 13
click at [537, 14] on button "Continue" at bounding box center [550, 16] width 55 height 19
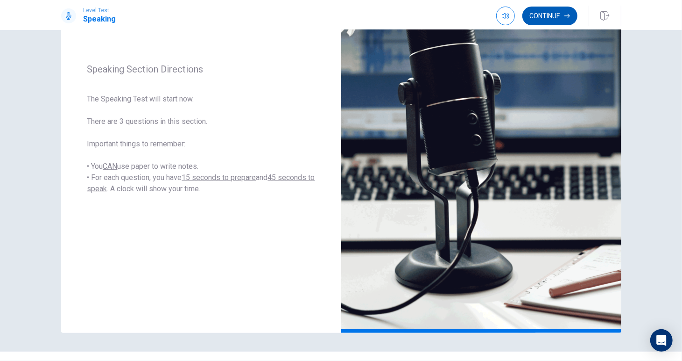
click at [537, 14] on button "Continue" at bounding box center [550, 16] width 55 height 19
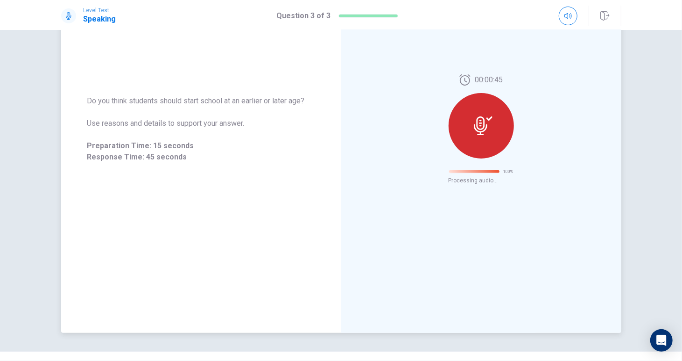
scroll to position [0, 0]
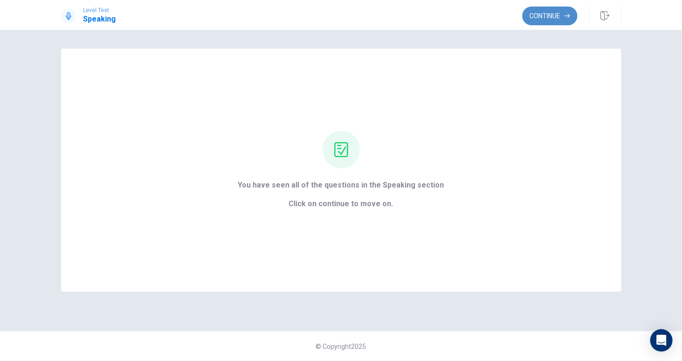
click at [542, 16] on button "Continue" at bounding box center [550, 16] width 55 height 19
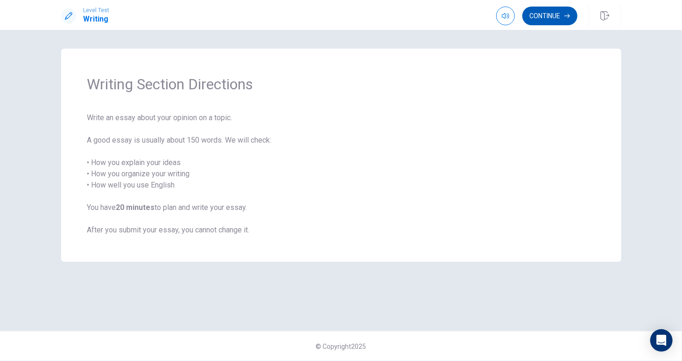
click at [546, 17] on button "Continue" at bounding box center [550, 16] width 55 height 19
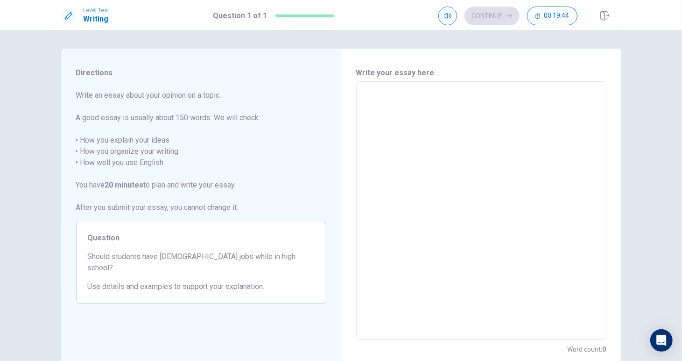
click at [399, 101] on textarea at bounding box center [481, 210] width 237 height 243
type textarea "I"
type textarea "x"
type textarea "In"
type textarea "x"
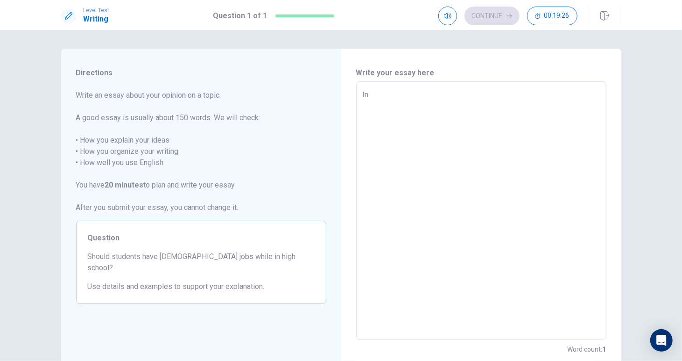
type textarea "In"
type textarea "x"
type textarea "In m"
type textarea "x"
type textarea "In my"
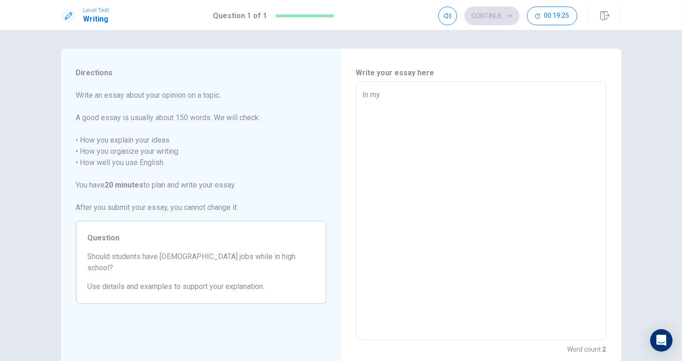
type textarea "x"
type textarea "In my"
type textarea "x"
type textarea "In my o"
type textarea "x"
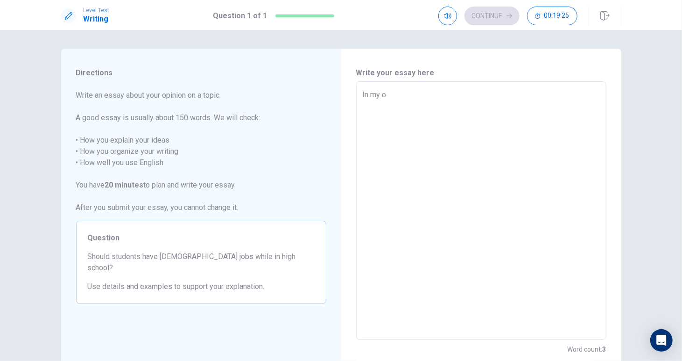
type textarea "In my op"
type textarea "x"
type textarea "In my opi"
type textarea "x"
type textarea "In my opin"
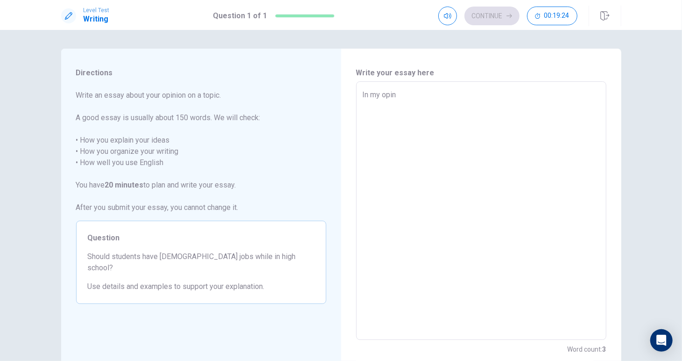
type textarea "x"
type textarea "In my opini"
type textarea "x"
type textarea "In my opinio"
type textarea "x"
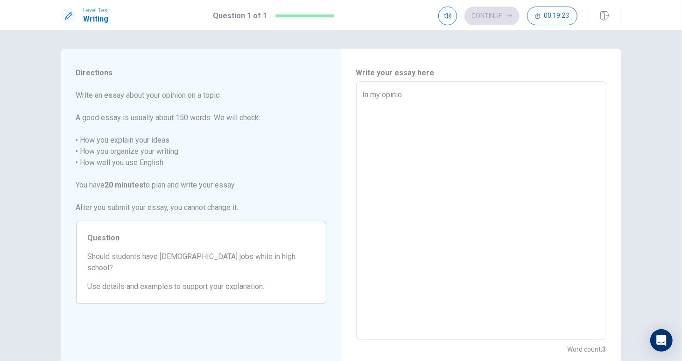
type textarea "In my opinion"
type textarea "x"
type textarea "In my opinion,"
type textarea "x"
type textarea "In my opinion,"
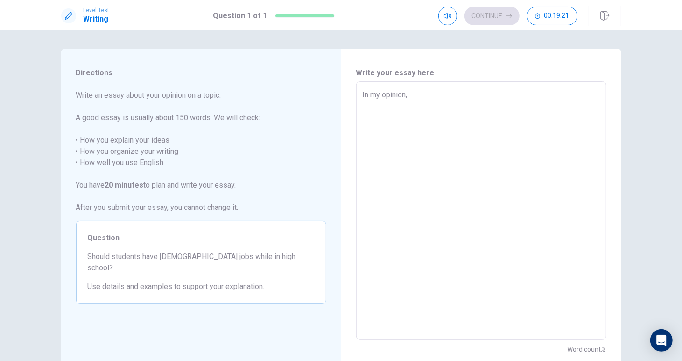
type textarea "x"
type textarea "In my opinion, h"
type textarea "x"
type textarea "In my opinion, hi"
type textarea "x"
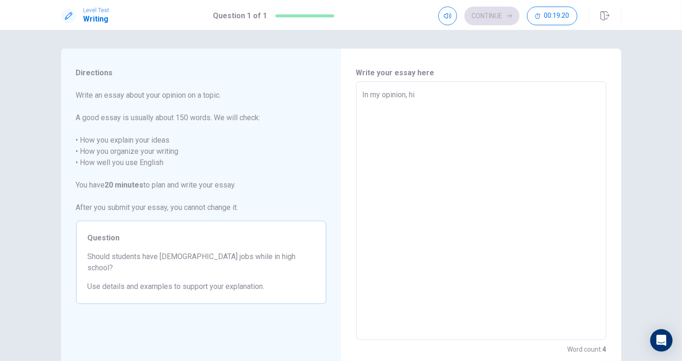
type textarea "In my opinion, hig"
type textarea "x"
type textarea "In my opinion, high"
type textarea "x"
type textarea "In my opinion, high"
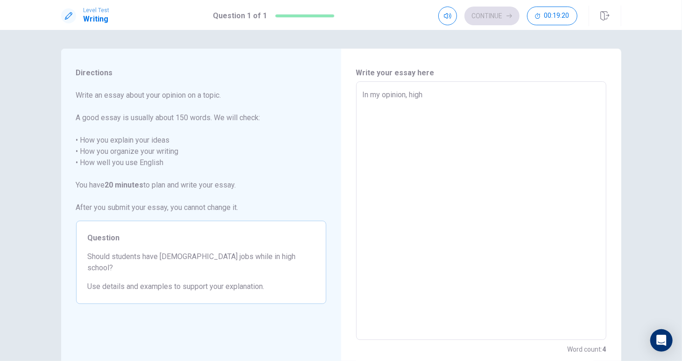
type textarea "x"
type textarea "In my opinion, high s"
type textarea "x"
type textarea "In my opinion, high sc"
type textarea "x"
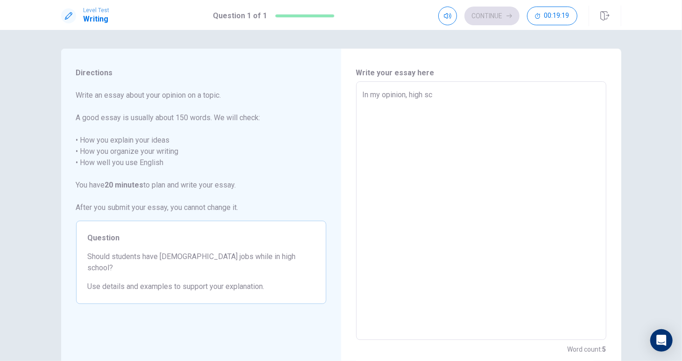
type textarea "In my opinion, high sch"
type textarea "x"
type textarea "In my opinion, high scho"
type textarea "x"
type textarea "In my opinion, high schoo"
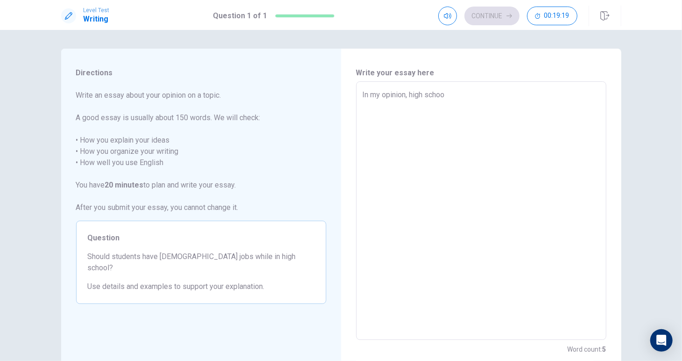
type textarea "x"
type textarea "In my opinion, high school"
type textarea "x"
type textarea "In my opinion, high school"
type textarea "x"
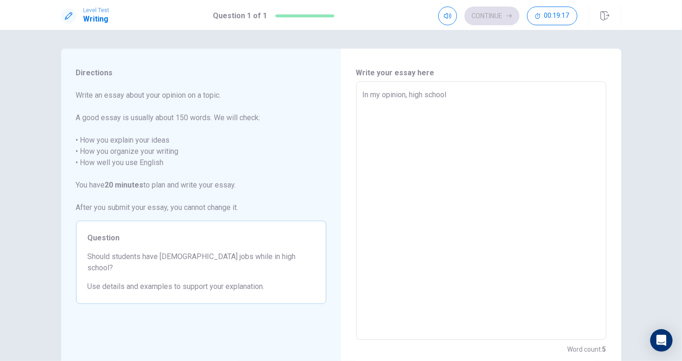
type textarea "In my opinion, high school s"
type textarea "x"
type textarea "In my opinion, high school st"
type textarea "x"
type textarea "In my opinion, high school stu"
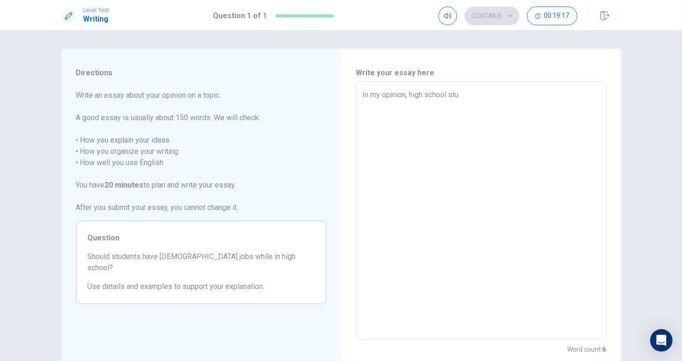
type textarea "x"
type textarea "In my opinion, high school stud"
type textarea "x"
type textarea "In my opinion, high school stude"
type textarea "x"
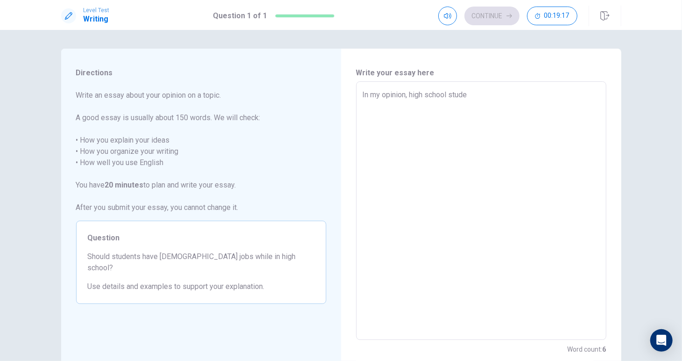
type textarea "In my opinion, high school studen"
type textarea "x"
type textarea "In my opinion, high school student"
type textarea "x"
type textarea "In my opinion, high school students"
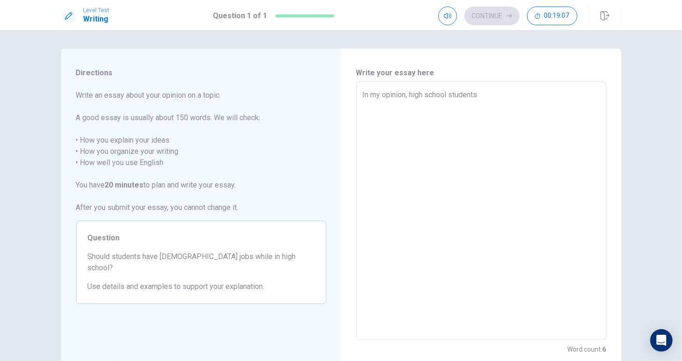
type textarea "x"
click at [403, 95] on textarea "In my opinion, high school students" at bounding box center [481, 210] width 237 height 243
type textarea "In my opinion,, high school students"
type textarea "x"
type textarea "In my opinion, , high school students"
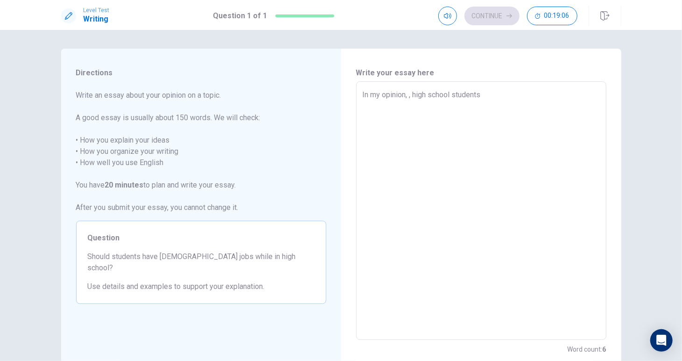
type textarea "x"
type textarea "In my opinion, b, high school students"
type textarea "x"
type textarea "In my opinion, be, high school students"
type textarea "x"
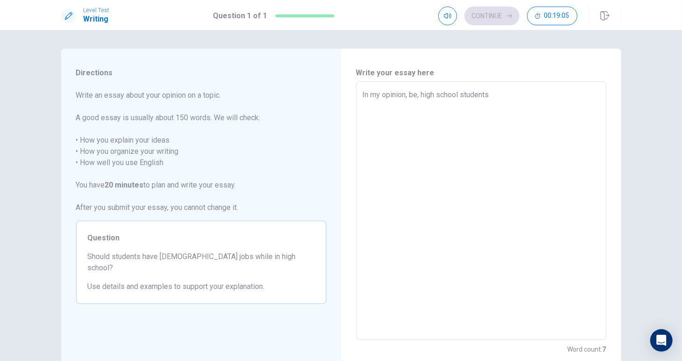
type textarea "In my opinion, bei, high school students"
type textarea "x"
type textarea "In my opinion, bein, high school students"
type textarea "x"
type textarea "In my opinion, being, high school students"
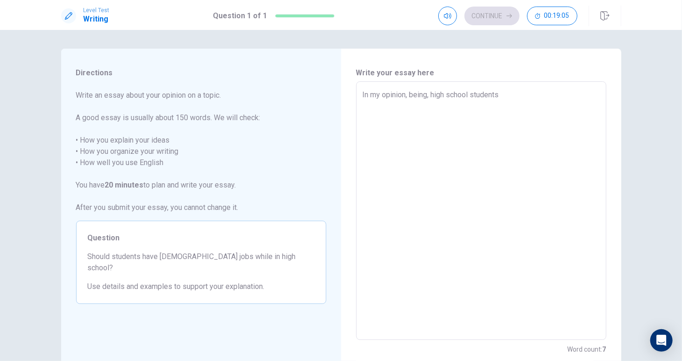
type textarea "x"
type textarea "In my opinion, being , high school students"
type textarea "x"
type textarea "In my opinion, being a, high school students"
type textarea "x"
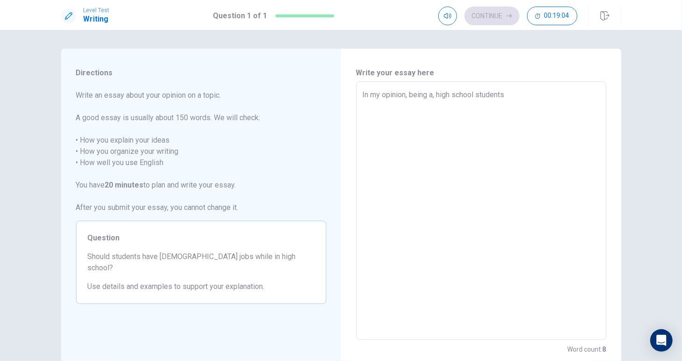
type textarea "In my opinion, being a , high school students"
type textarea "x"
type textarea "In my opinion, being a t, high school students"
type textarea "x"
type textarea "In my opinion, being a te, high school students"
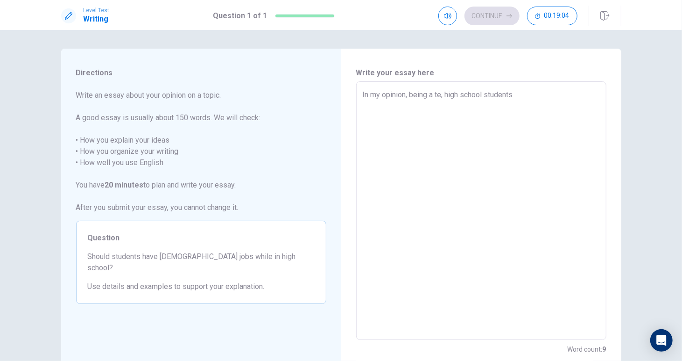
type textarea "x"
type textarea "In my opinion, being a tee, high school students"
type textarea "x"
type textarea "In my opinion, being a teen, high school students"
type textarea "x"
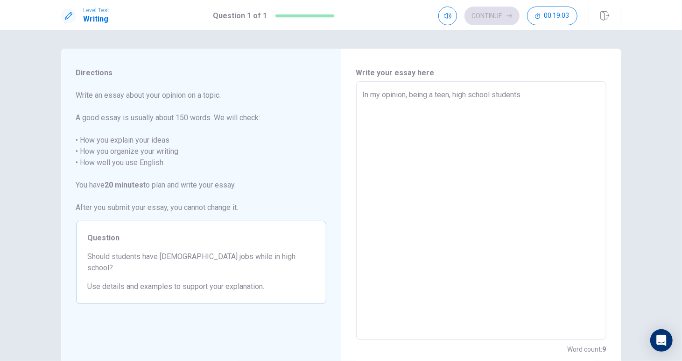
type textarea "In my opinion, being a [PERSON_NAME], high school students"
type textarea "x"
type textarea "In my opinion, being a teenag, high school students"
type textarea "x"
type textarea "In my opinion, being a teenage, high school students"
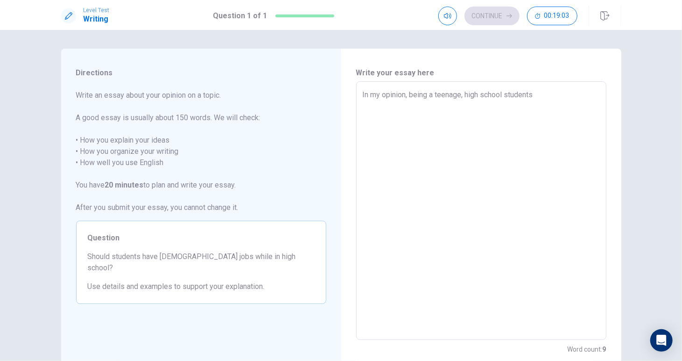
type textarea "x"
type textarea "In my opinion, being a teenager, high school students"
type textarea "x"
type textarea "In my opinion, being a teenage, high school students"
type textarea "x"
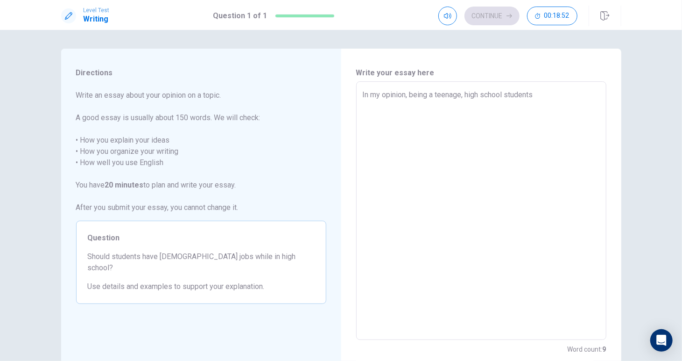
type textarea "In my opinion, being a teenag, high school students"
type textarea "x"
type textarea "In my opinion, being a [PERSON_NAME], high school students"
type textarea "x"
type textarea "In my opinion, being a teen, high school students"
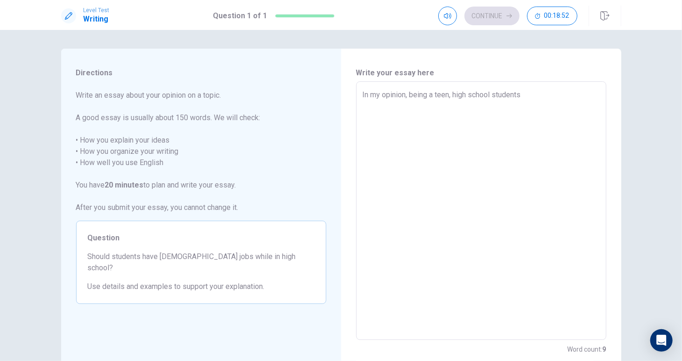
type textarea "x"
type textarea "In my opinion, being a tee, high school students"
type textarea "x"
type textarea "In my opinion, being a te, high school students"
type textarea "x"
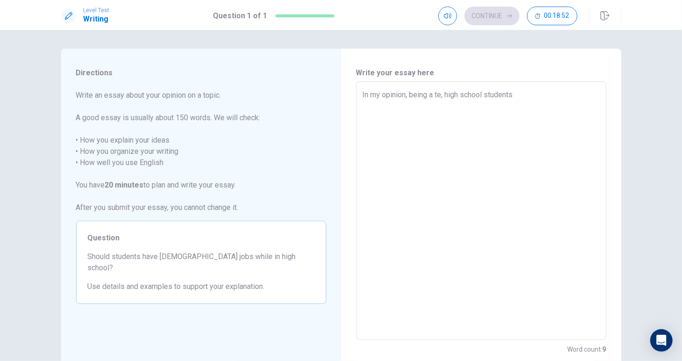
type textarea "In my opinion, being a t, high school students"
type textarea "x"
type textarea "In my opinion, being a , high school students"
type textarea "x"
type textarea "In my opinion, being a, high school students"
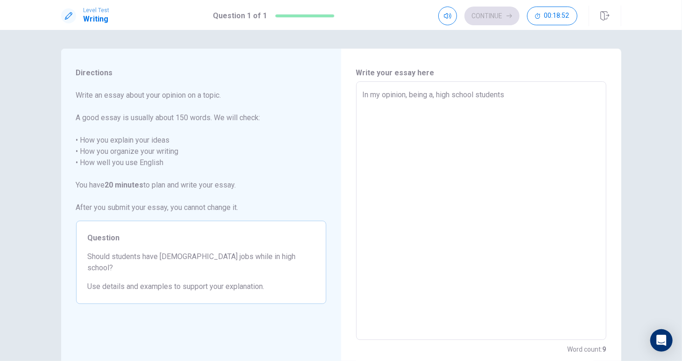
type textarea "x"
type textarea "In my opinion, being , high school students"
type textarea "x"
type textarea "In my opinion, being, high school students"
type textarea "x"
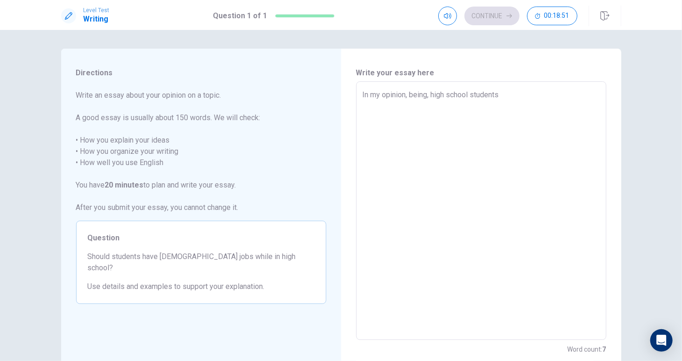
type textarea "In my opinion, bein, high school students"
type textarea "x"
type textarea "In my opinion, bei, high school students"
type textarea "x"
type textarea "In my opinion, be, high school students"
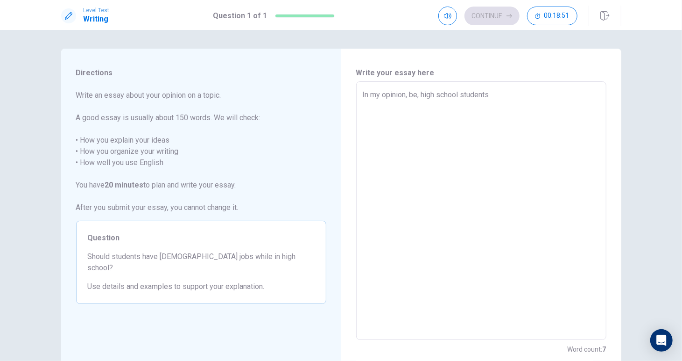
type textarea "x"
type textarea "In my opinion, b, high school students"
type textarea "x"
type textarea "In my opinion, , high school students"
type textarea "x"
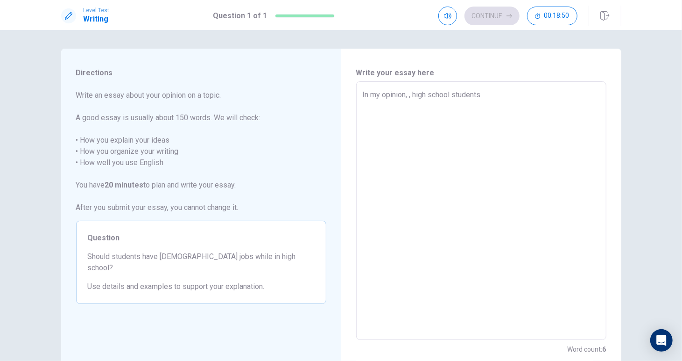
type textarea "In my opinion,, high school students"
type textarea "x"
type textarea "In my opinion, high school students"
click at [479, 93] on textarea "In my opinion, high school students" at bounding box center [481, 210] width 237 height 243
type textarea "x"
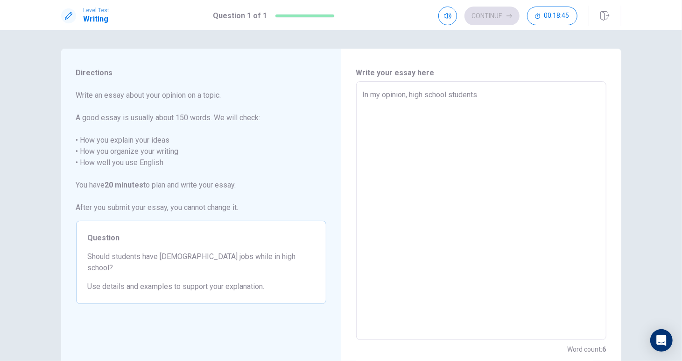
type textarea "In my opinion, high school students"
type textarea "x"
type textarea "In my opinion, high school students c"
type textarea "x"
type textarea "In my opinion, high school students ca"
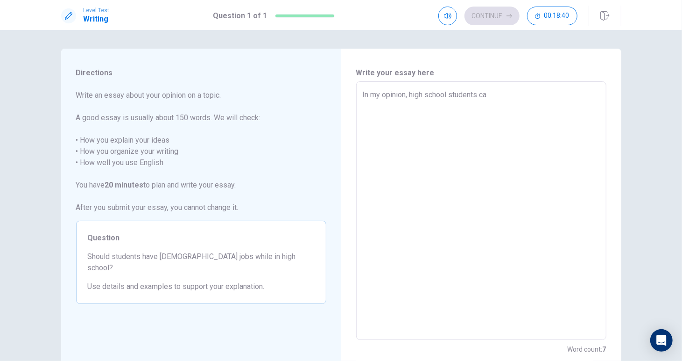
type textarea "x"
type textarea "In my opinion, high school students can"
type textarea "x"
type textarea "In my opinion, high school students can"
type textarea "x"
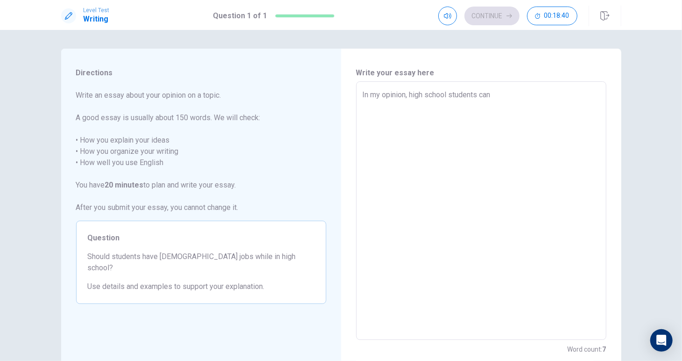
type textarea "In my opinion, high school students can b"
type textarea "x"
type textarea "In my opinion, high school students can be"
type textarea "x"
type textarea "In my opinion, high school students can ben"
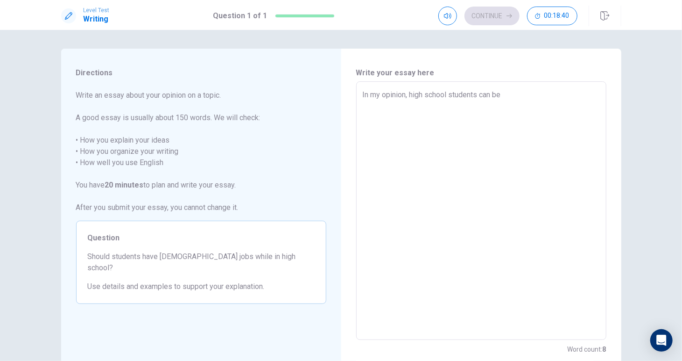
type textarea "x"
type textarea "In my opinion, high school students can bene"
type textarea "x"
type textarea "In my opinion, high school students can benef"
type textarea "x"
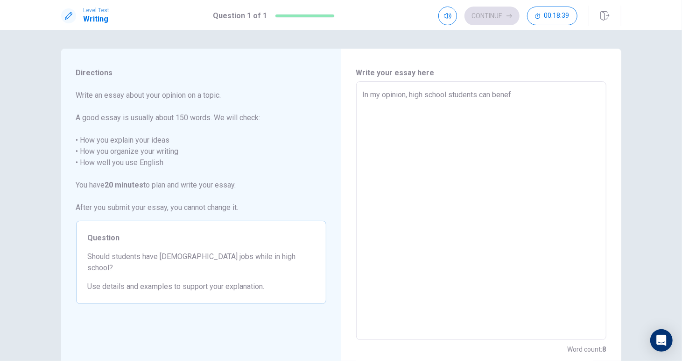
type textarea "In my opinion, high school students can benefi"
type textarea "x"
type textarea "In my opinion, high school students can benefit"
type textarea "x"
type textarea "In my opinion, high school students can benefit"
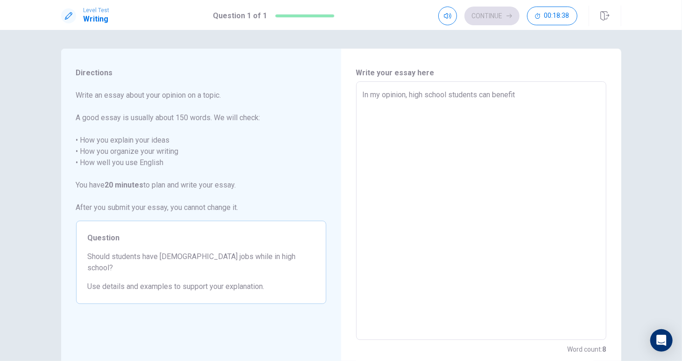
type textarea "x"
type textarea "In my opinion, high school students can benefit f"
type textarea "x"
type textarea "In my opinion, high school students can benefit fr"
type textarea "x"
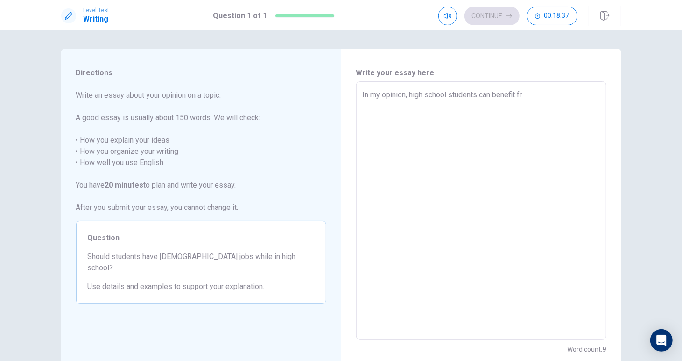
type textarea "In my opinion, high school students can benefit fro"
type textarea "x"
type textarea "In my opinion, high school students can benefit from"
type textarea "x"
type textarea "In my opinion, high school students can benefit from"
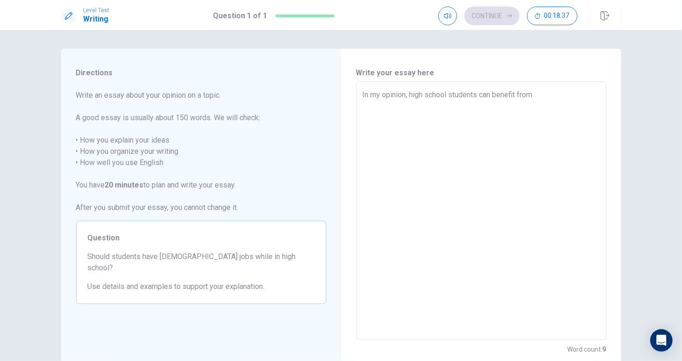
type textarea "x"
type textarea "In my opinion, high school students can benefit from h"
type textarea "x"
type textarea "In my opinion, high school students can benefit from ha"
type textarea "x"
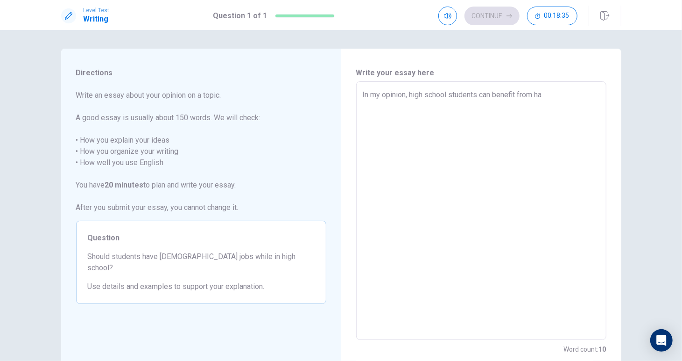
type textarea "In my opinion, high school students can benefit from hav"
type textarea "x"
type textarea "In my opinion, high school students can benefit from havi"
type textarea "x"
type textarea "In my opinion, high school students can benefit from havin"
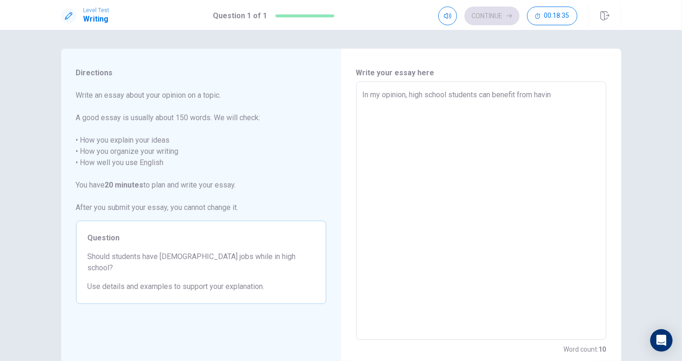
type textarea "x"
type textarea "In my opinion, high school students can benefit from having"
type textarea "x"
type textarea "In my opinion, high school students can benefit from having"
type textarea "x"
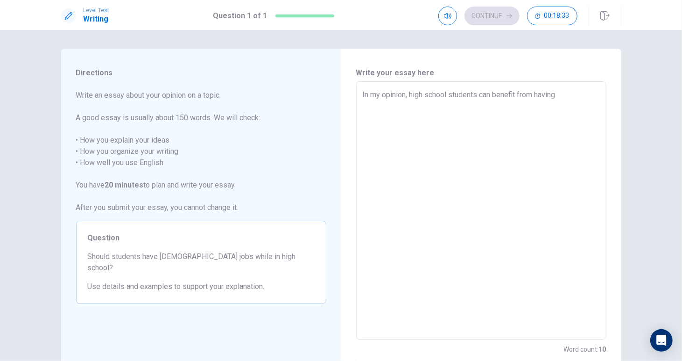
type textarea "In my opinion, high school students can benefit from having p"
type textarea "x"
type textarea "In my opinion, high school students can benefit from having pa"
type textarea "x"
type textarea "In my opinion, high school students can benefit from having par"
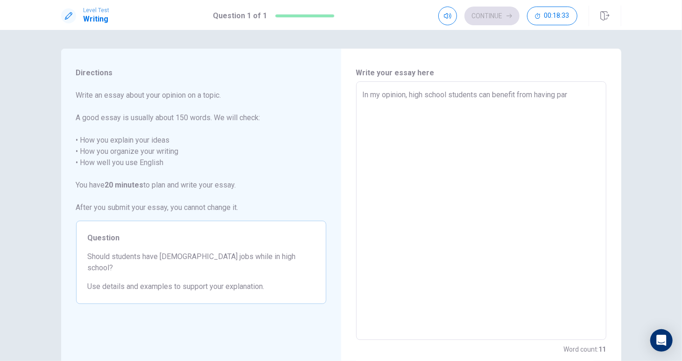
type textarea "x"
type textarea "In my opinion, high school students can benefit from having part"
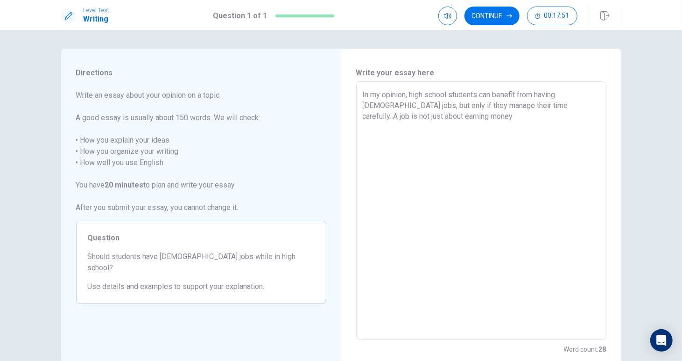
click at [531, 116] on textarea "In my opinion, high school students can benefit from having [DEMOGRAPHIC_DATA] …" at bounding box center [481, 210] width 237 height 243
click at [561, 116] on textarea "In my opinion, high school students can benefit from having [DEMOGRAPHIC_DATA] …" at bounding box center [481, 210] width 237 height 243
click at [363, 93] on textarea "In my opinion, high school students can benefit from having [DEMOGRAPHIC_DATA] …" at bounding box center [481, 210] width 237 height 243
click at [561, 169] on textarea "In my opinion, high school students can benefit from having [DEMOGRAPHIC_DATA] …" at bounding box center [481, 210] width 237 height 243
click at [369, 136] on textarea "In my opinion, high school students can benefit from having [DEMOGRAPHIC_DATA] …" at bounding box center [481, 210] width 237 height 243
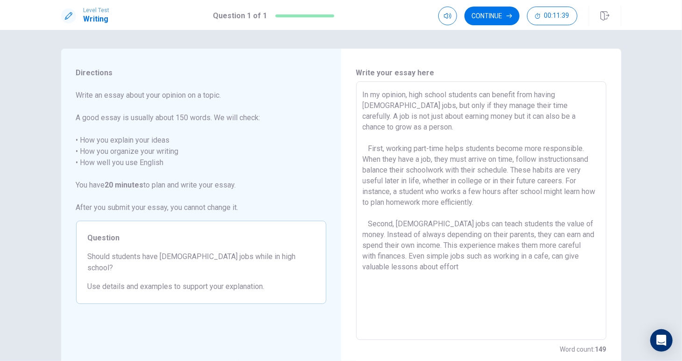
click at [460, 255] on textarea "In my opinion, high school students can benefit from having [DEMOGRAPHIC_DATA] …" at bounding box center [481, 210] width 237 height 243
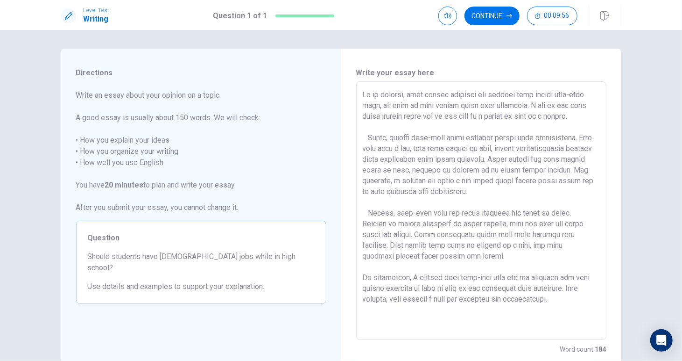
click at [598, 94] on div "x ​" at bounding box center [481, 210] width 250 height 258
click at [538, 150] on textarea at bounding box center [481, 210] width 237 height 243
click at [400, 160] on textarea at bounding box center [481, 210] width 237 height 243
click at [396, 169] on textarea at bounding box center [481, 210] width 237 height 243
click at [390, 214] on textarea at bounding box center [481, 210] width 237 height 243
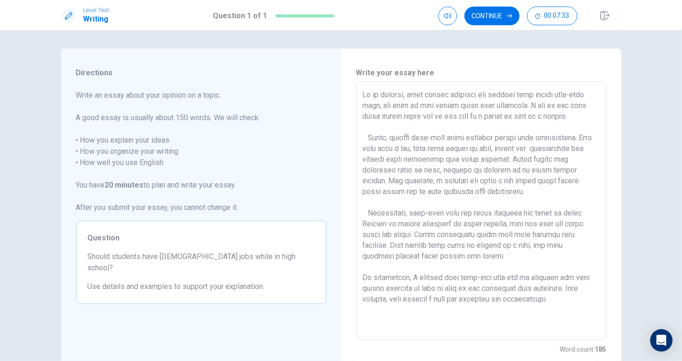
click at [359, 278] on div "x ​" at bounding box center [481, 210] width 250 height 258
click at [363, 278] on textarea at bounding box center [481, 210] width 237 height 243
click at [560, 234] on textarea at bounding box center [481, 210] width 237 height 243
click at [403, 243] on textarea at bounding box center [481, 210] width 237 height 243
click at [440, 280] on textarea at bounding box center [481, 210] width 237 height 243
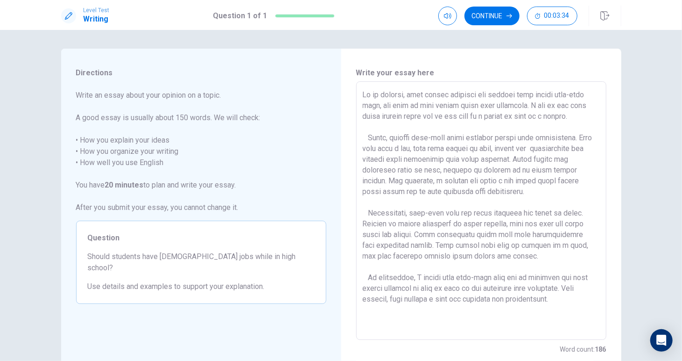
click at [449, 317] on textarea at bounding box center [481, 210] width 237 height 243
click at [452, 278] on textarea at bounding box center [481, 210] width 237 height 243
click at [474, 321] on textarea at bounding box center [481, 210] width 237 height 243
click at [552, 145] on textarea at bounding box center [481, 210] width 237 height 243
click at [500, 175] on textarea at bounding box center [481, 210] width 237 height 243
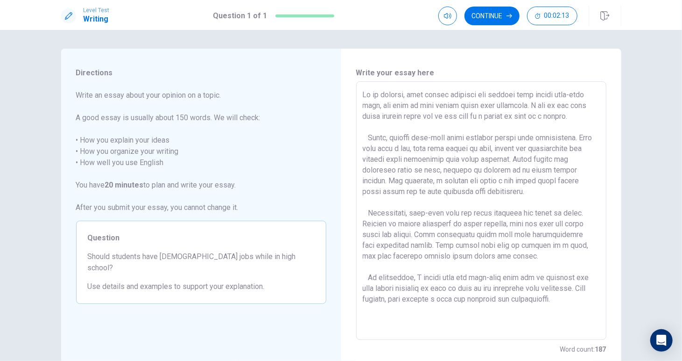
click at [437, 276] on textarea at bounding box center [481, 210] width 237 height 243
click at [480, 301] on textarea at bounding box center [481, 210] width 237 height 243
click at [542, 277] on textarea at bounding box center [481, 210] width 237 height 243
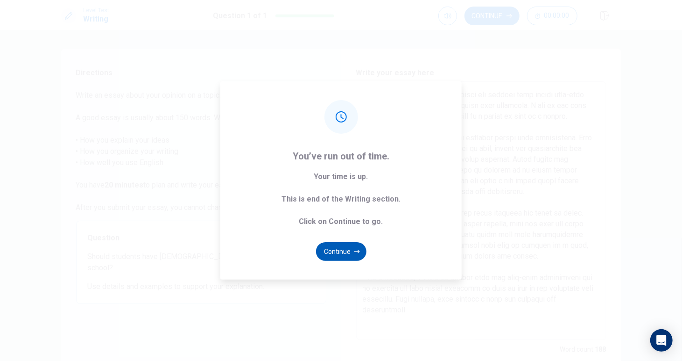
click at [349, 255] on button "Continue" at bounding box center [341, 251] width 50 height 19
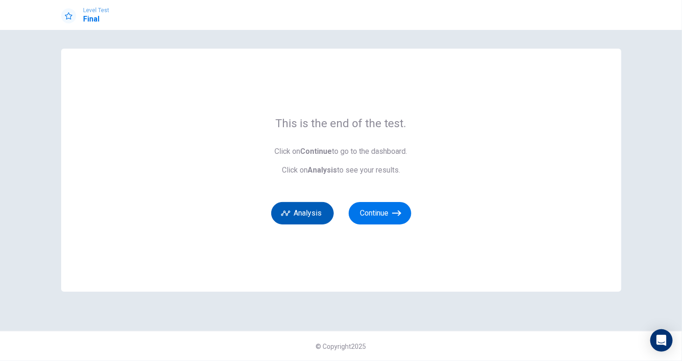
click at [313, 210] on button "Analysis" at bounding box center [302, 213] width 63 height 22
